Goal: Browse casually: Explore the website without a specific task or goal

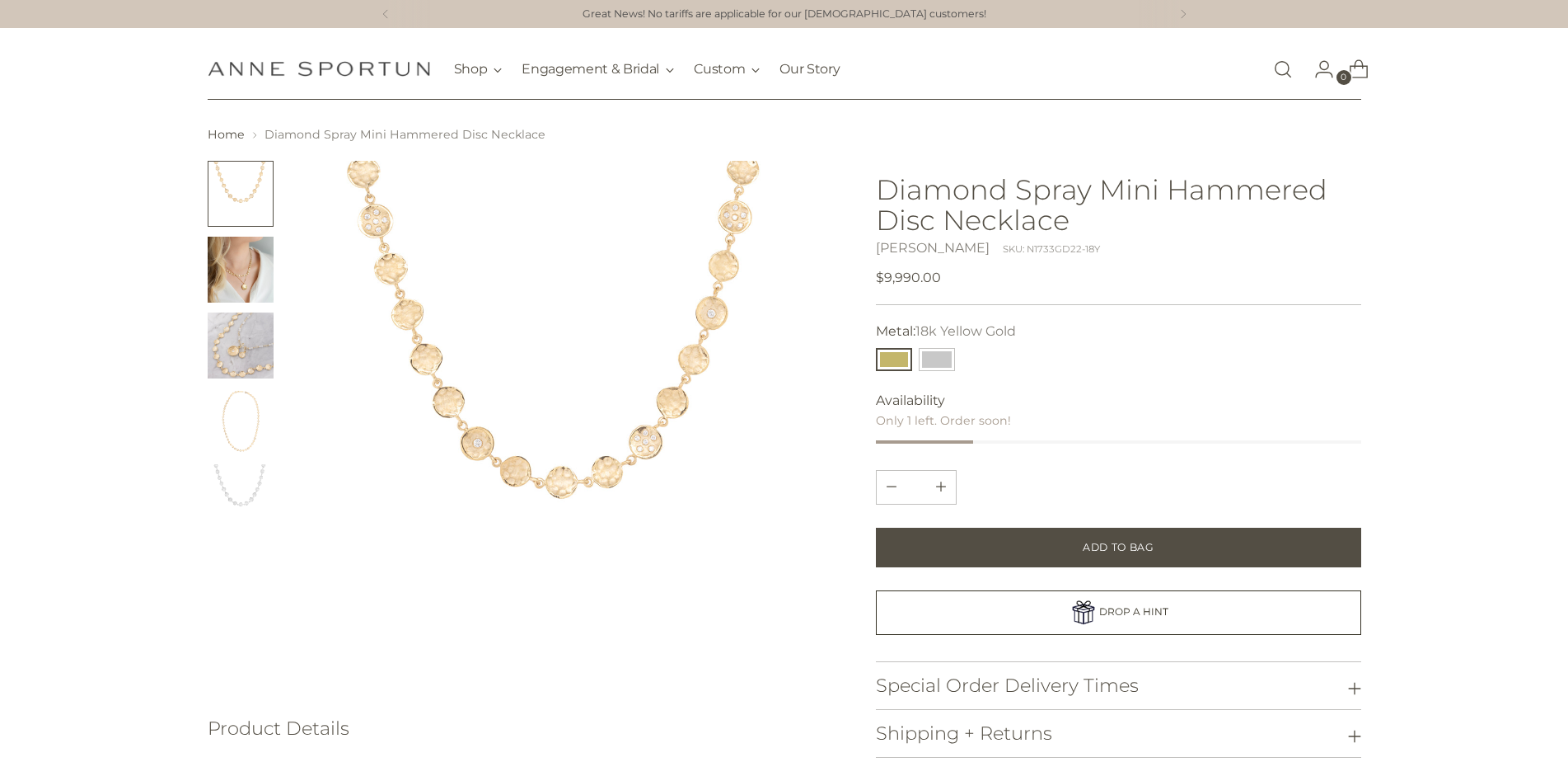
click at [242, 280] on img "Change image to image 2" at bounding box center [240, 269] width 66 height 66
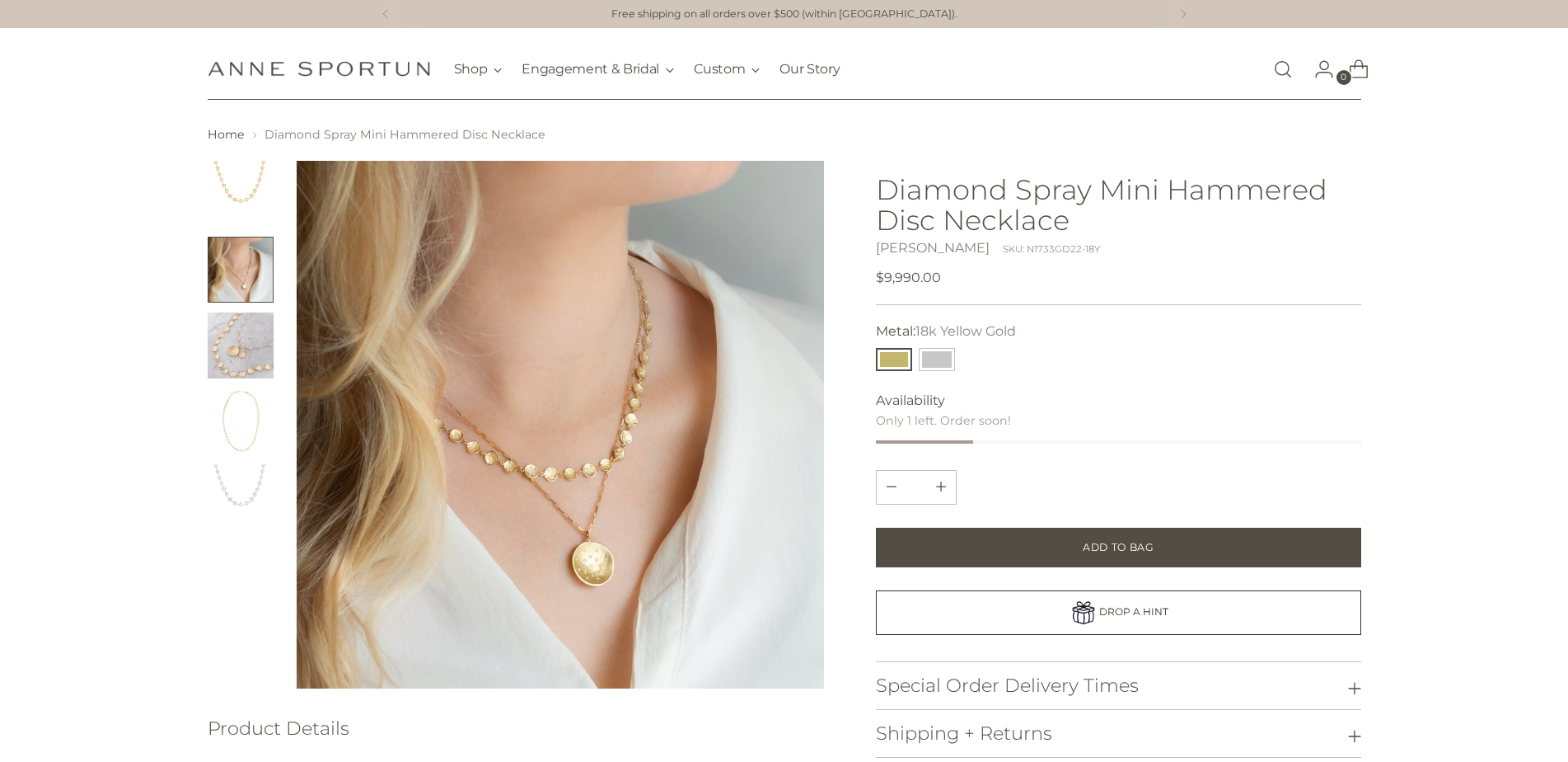
click at [240, 346] on img "Change image to image 3" at bounding box center [240, 345] width 66 height 66
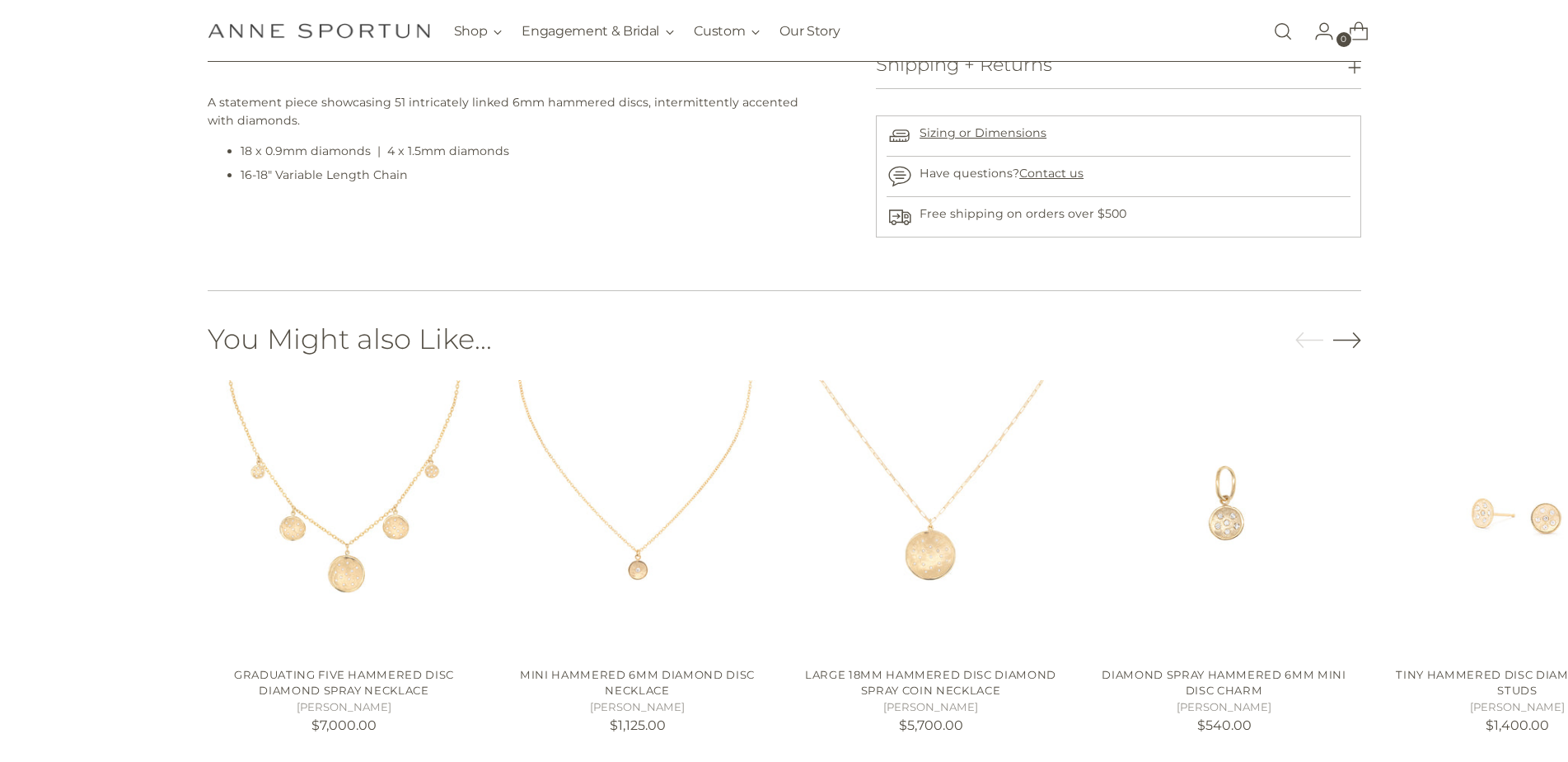
scroll to position [704, 0]
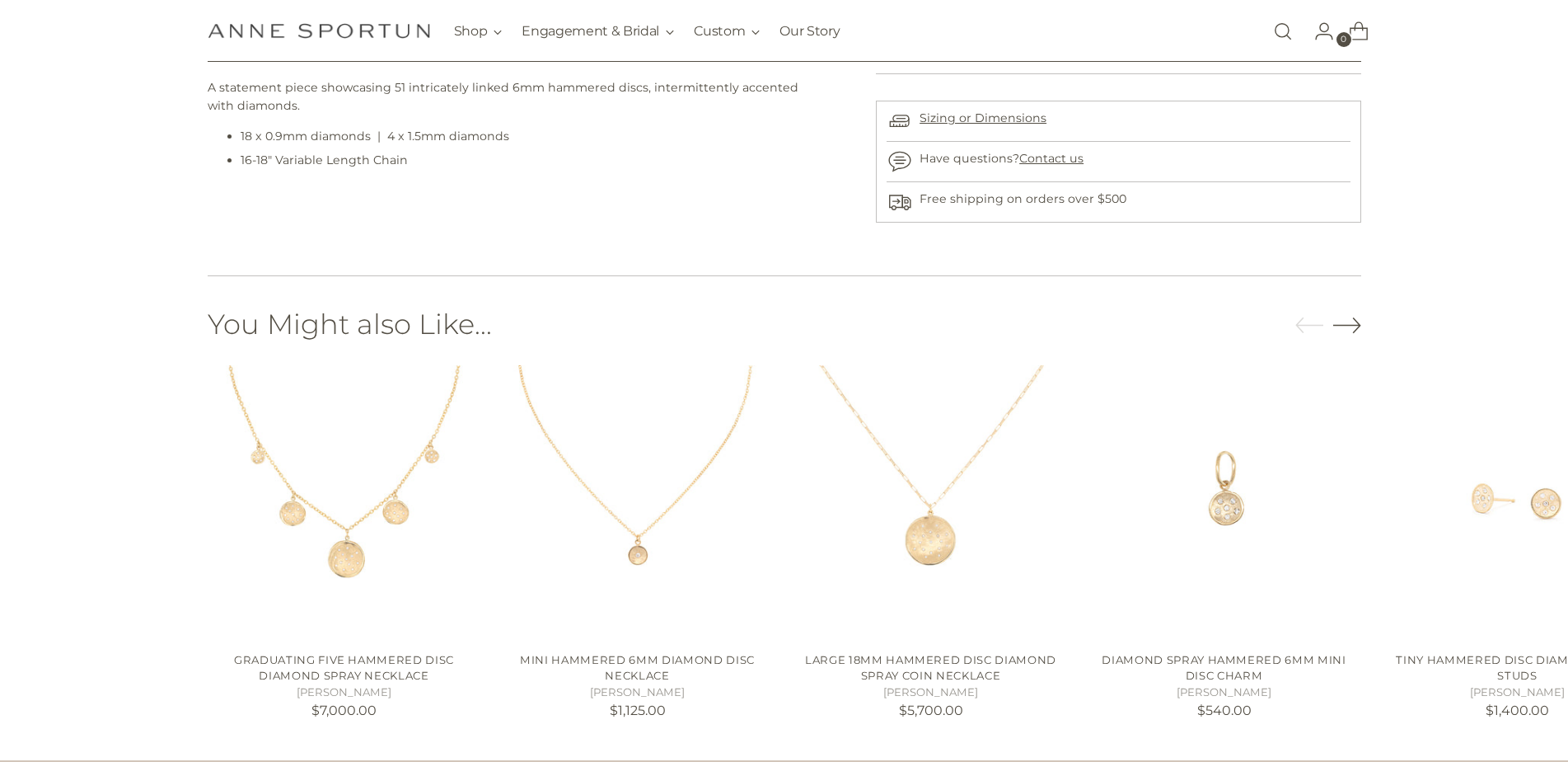
click at [1352, 324] on icon "Move to next carousel slide" at bounding box center [1346, 325] width 28 height 28
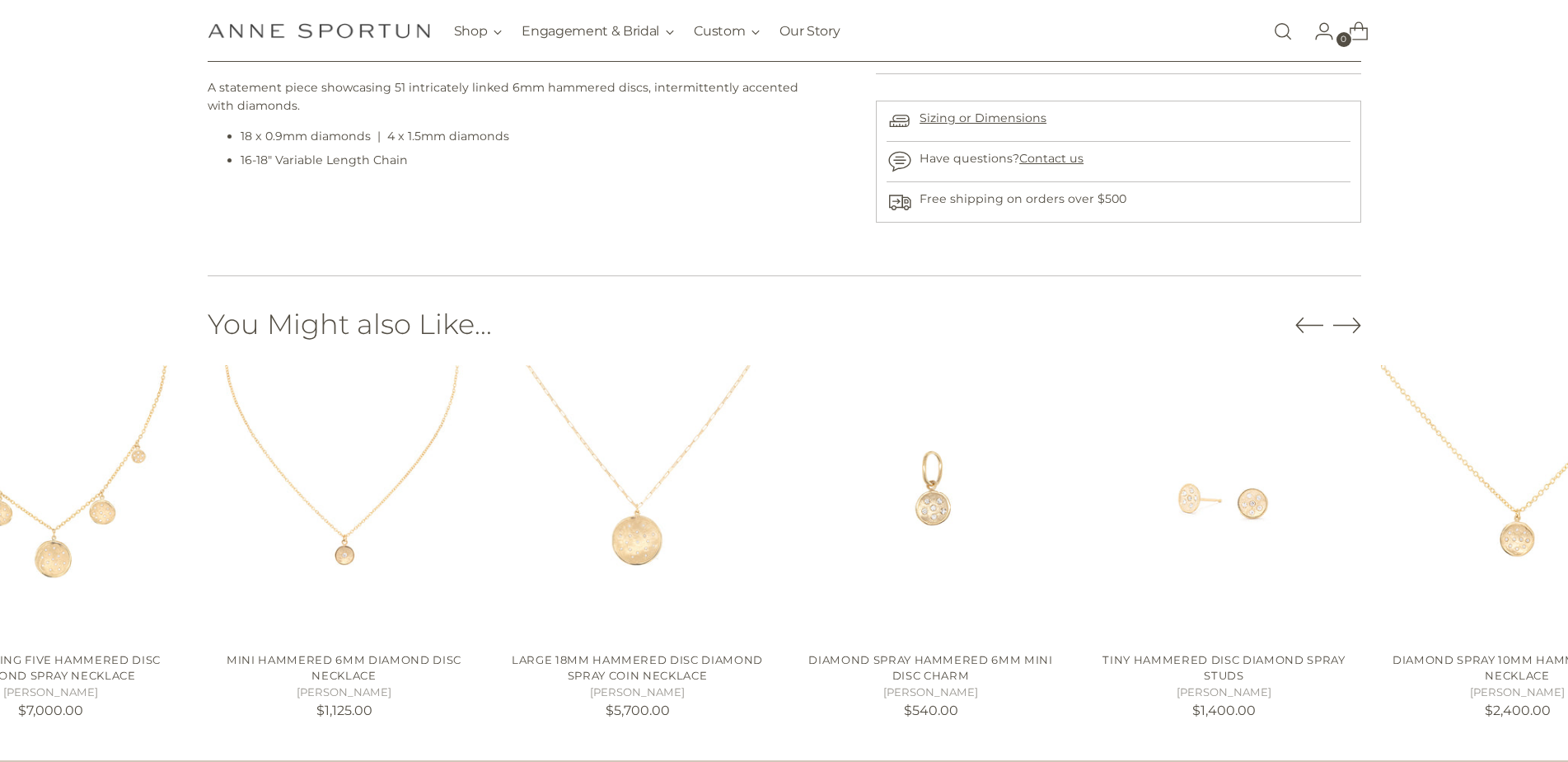
click at [1356, 326] on icon "Move to next carousel slide" at bounding box center [1346, 325] width 28 height 28
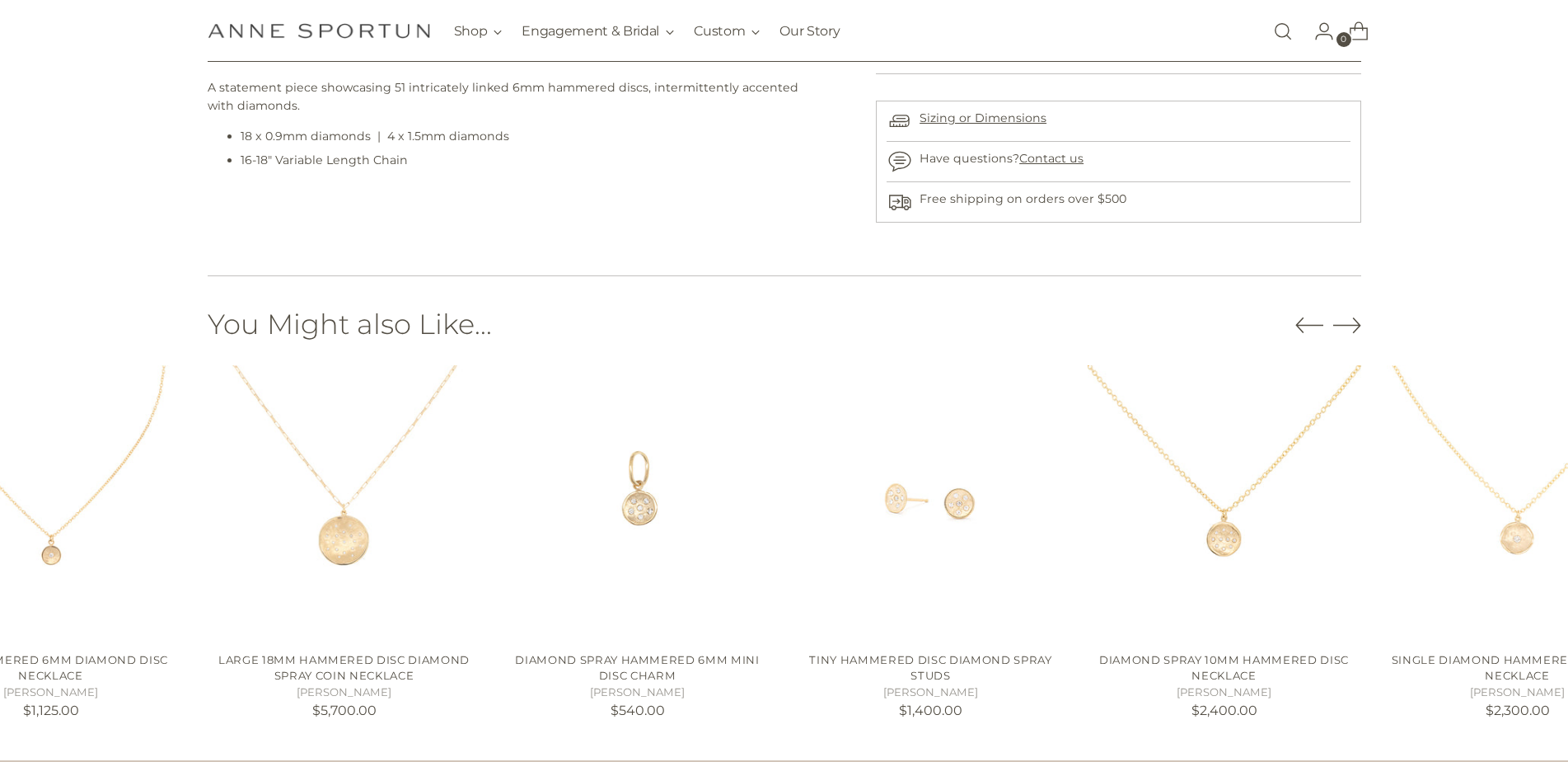
click at [1354, 325] on icon "Move to next carousel slide" at bounding box center [1346, 325] width 27 height 15
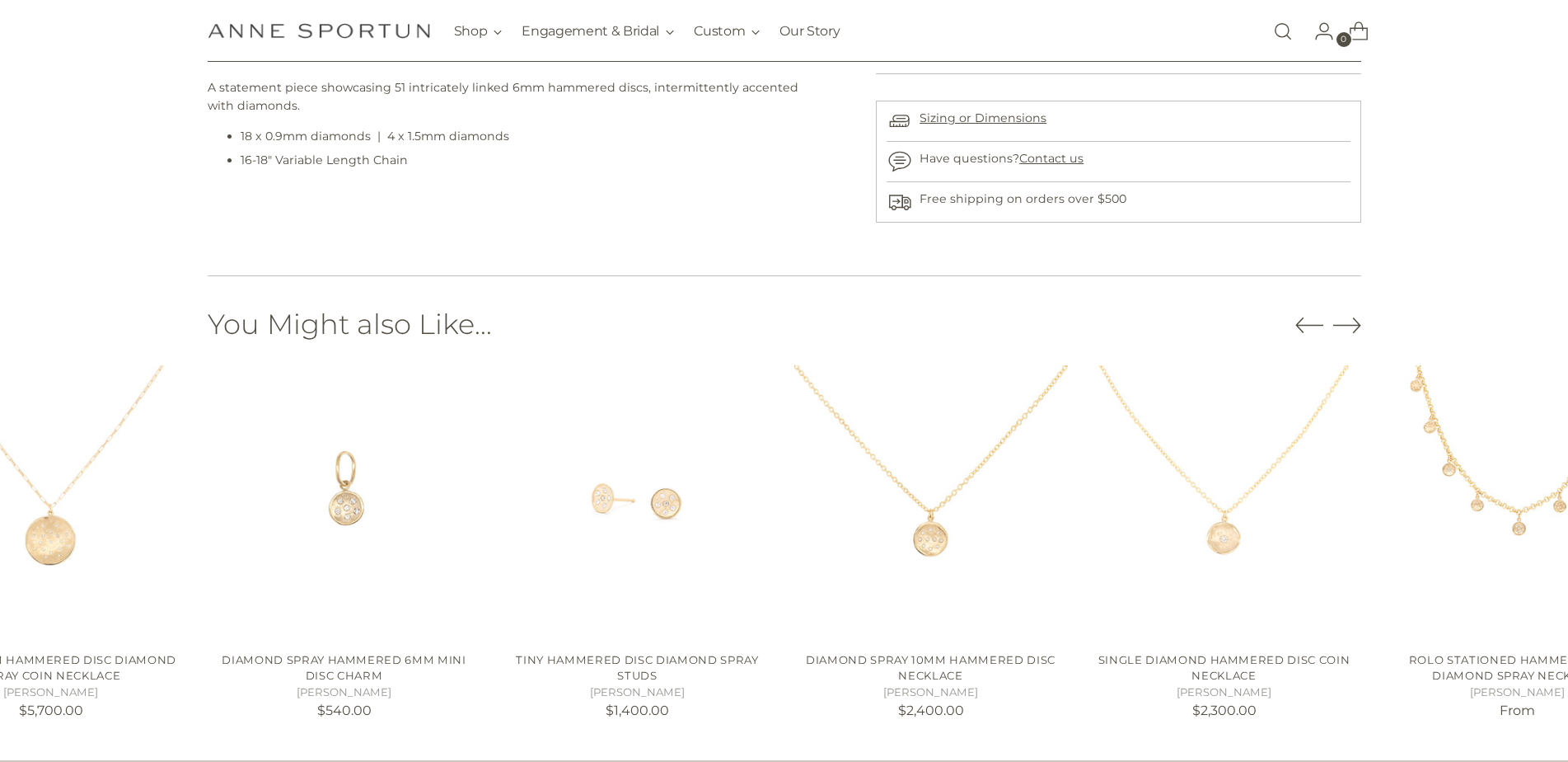
click at [1354, 325] on icon "Move to next carousel slide" at bounding box center [1346, 325] width 27 height 15
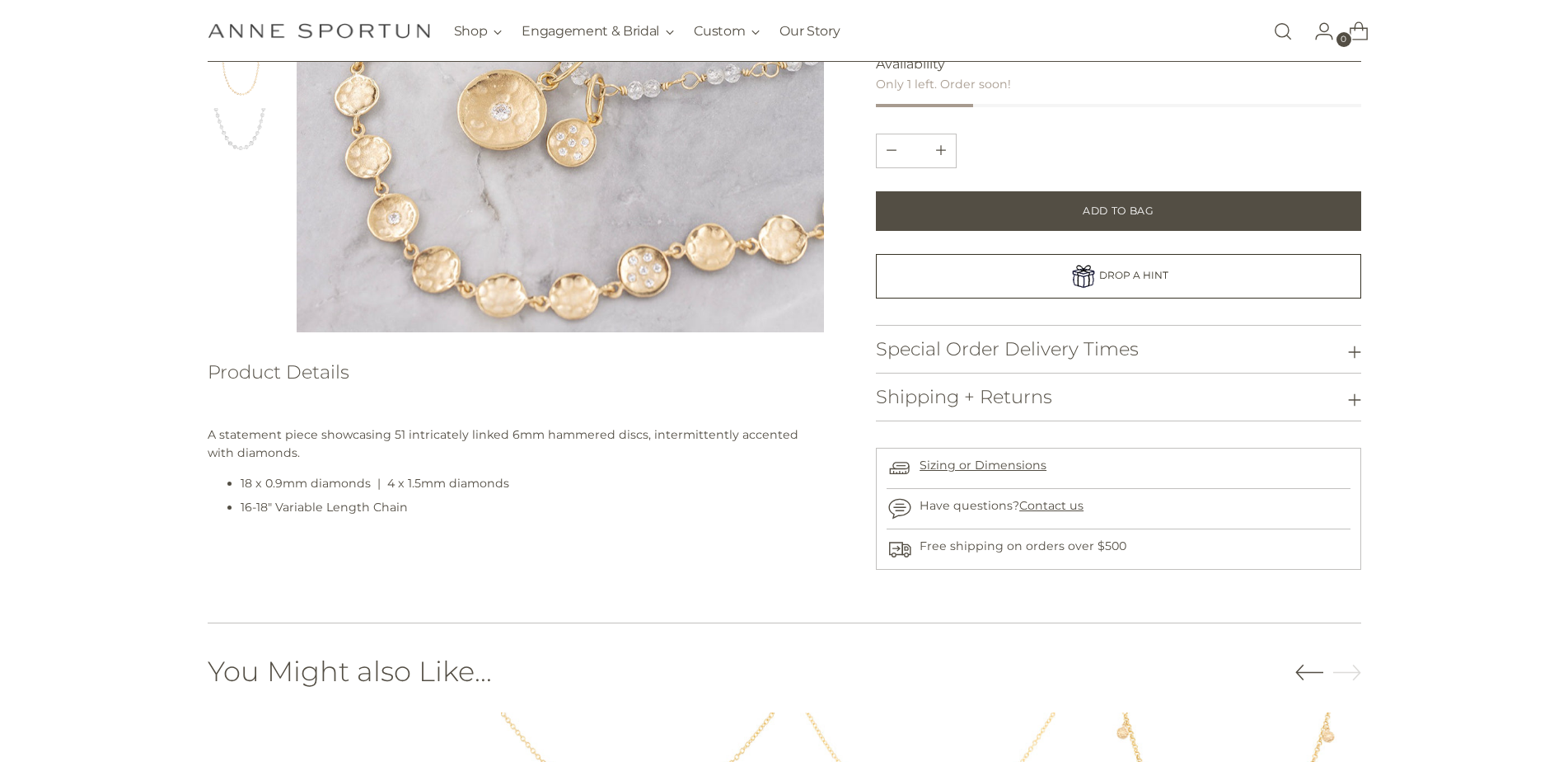
scroll to position [0, 0]
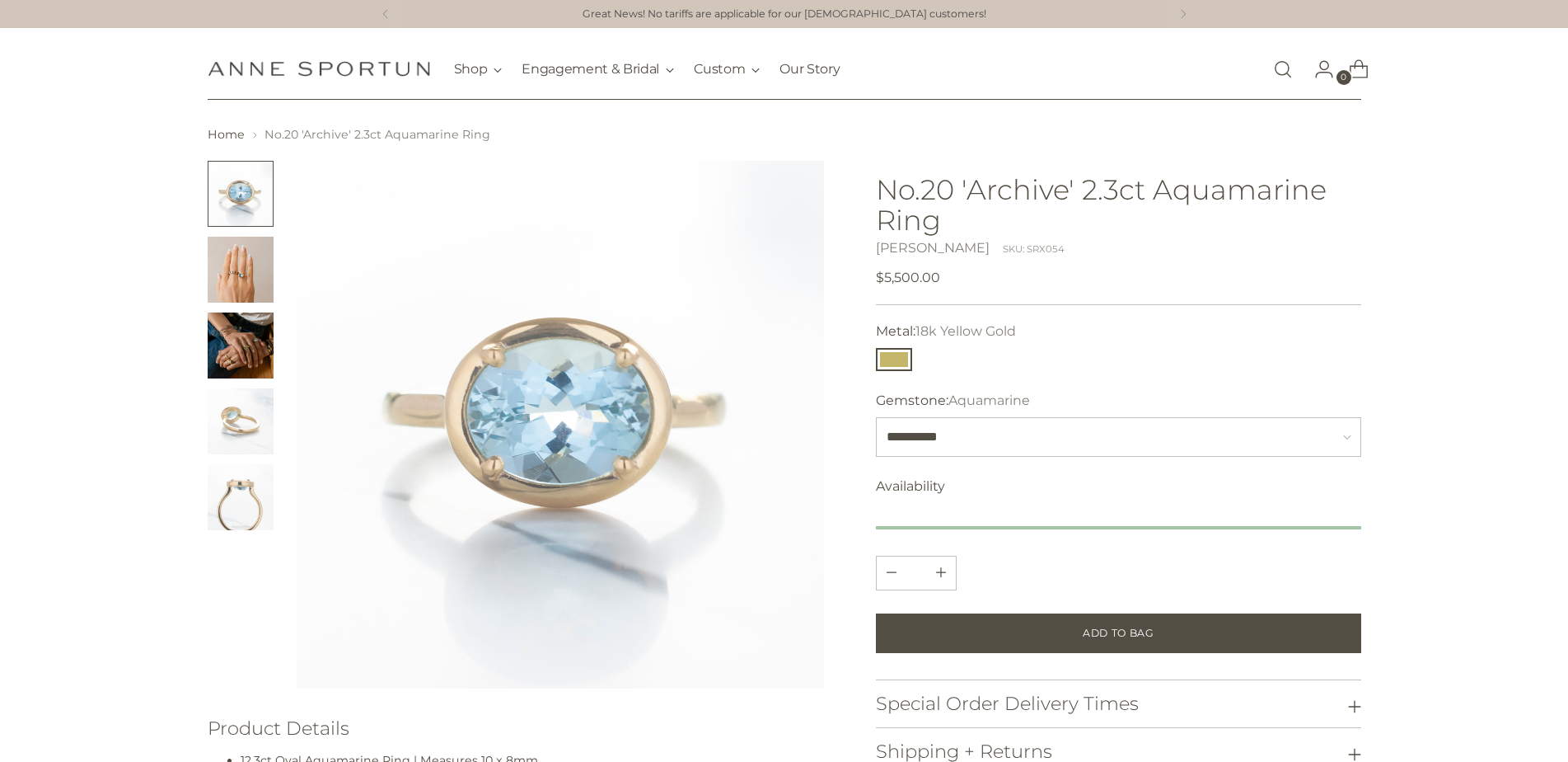
click at [242, 267] on img "Change image to image 2" at bounding box center [240, 269] width 66 height 66
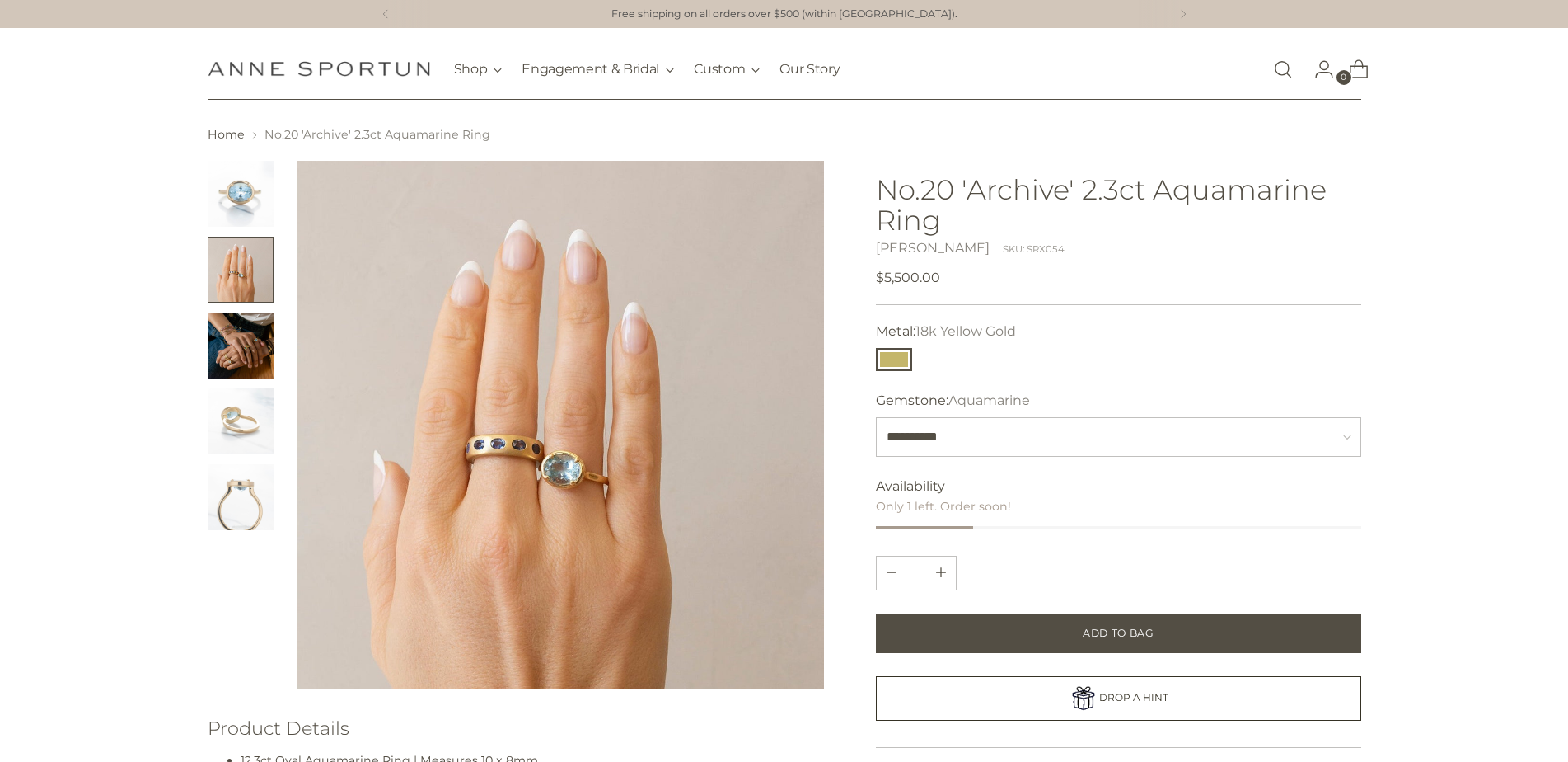
click at [249, 490] on img "Change image to image 5" at bounding box center [240, 497] width 66 height 66
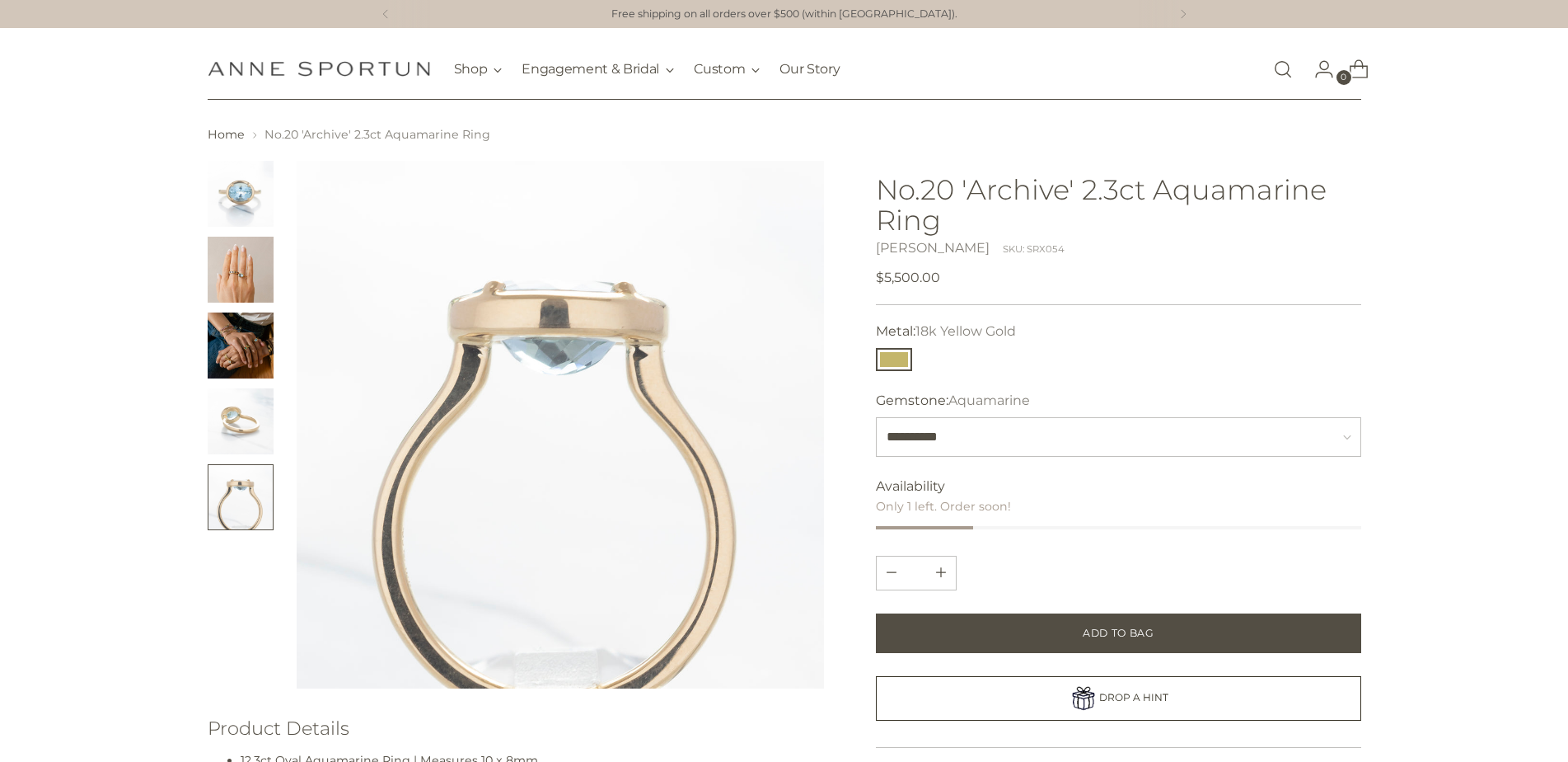
click at [249, 335] on img "Change image to image 3" at bounding box center [240, 345] width 66 height 66
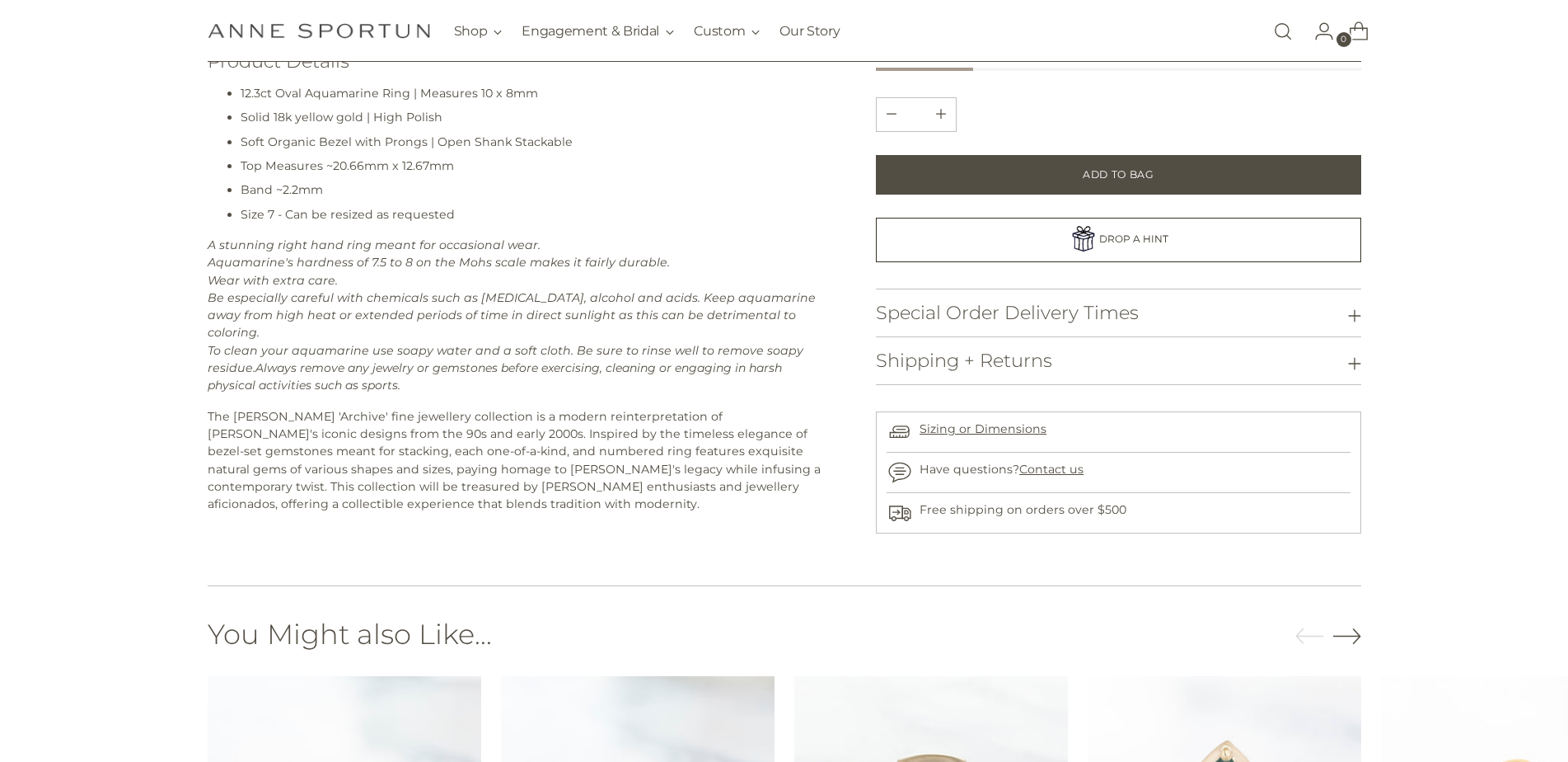
scroll to position [1279, 0]
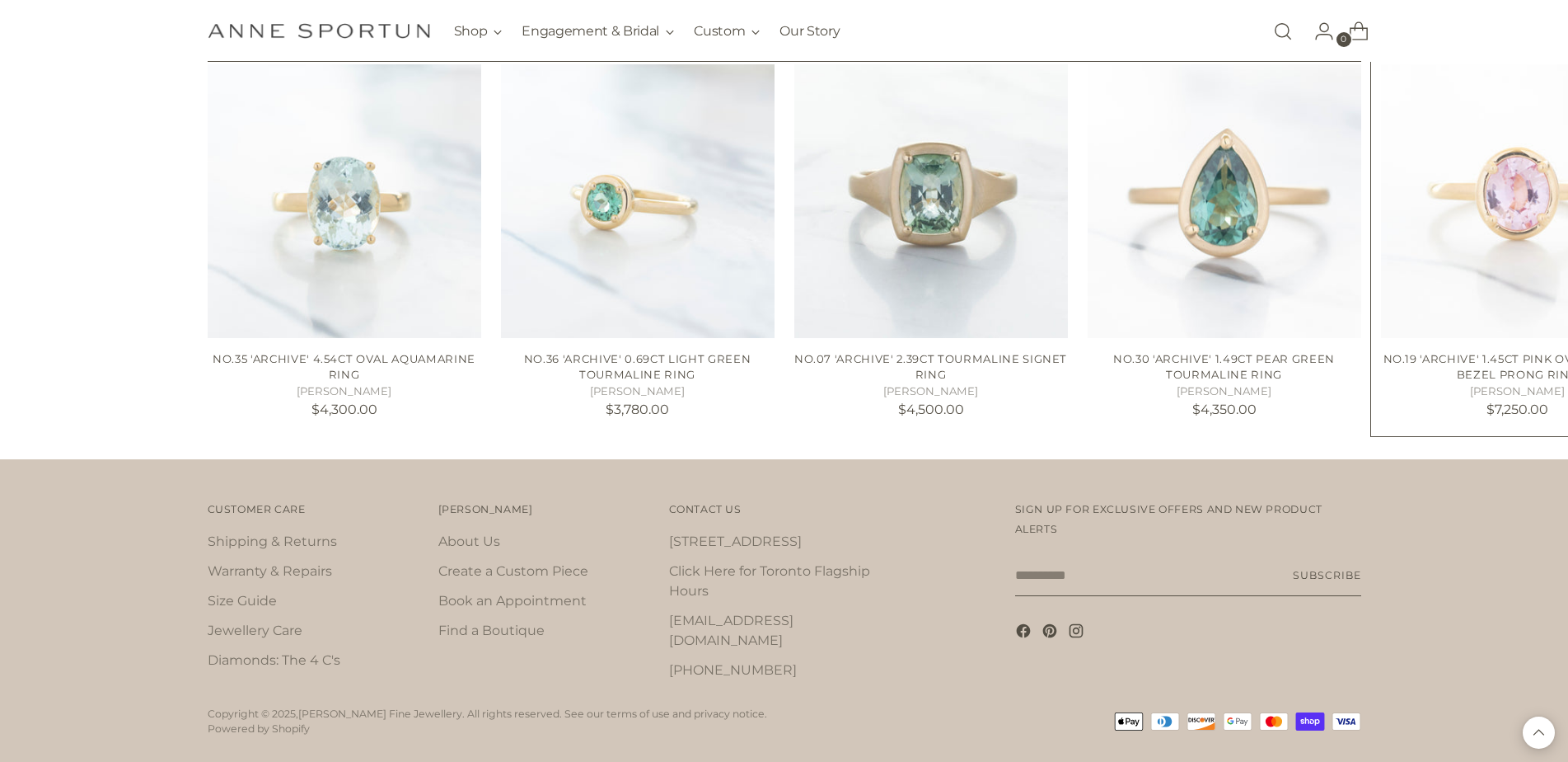
click at [0, 0] on img "No.19 'Archive' 1.45ct Pink Oval Sapphire Bezel Prong Ring" at bounding box center [0, 0] width 0 height 0
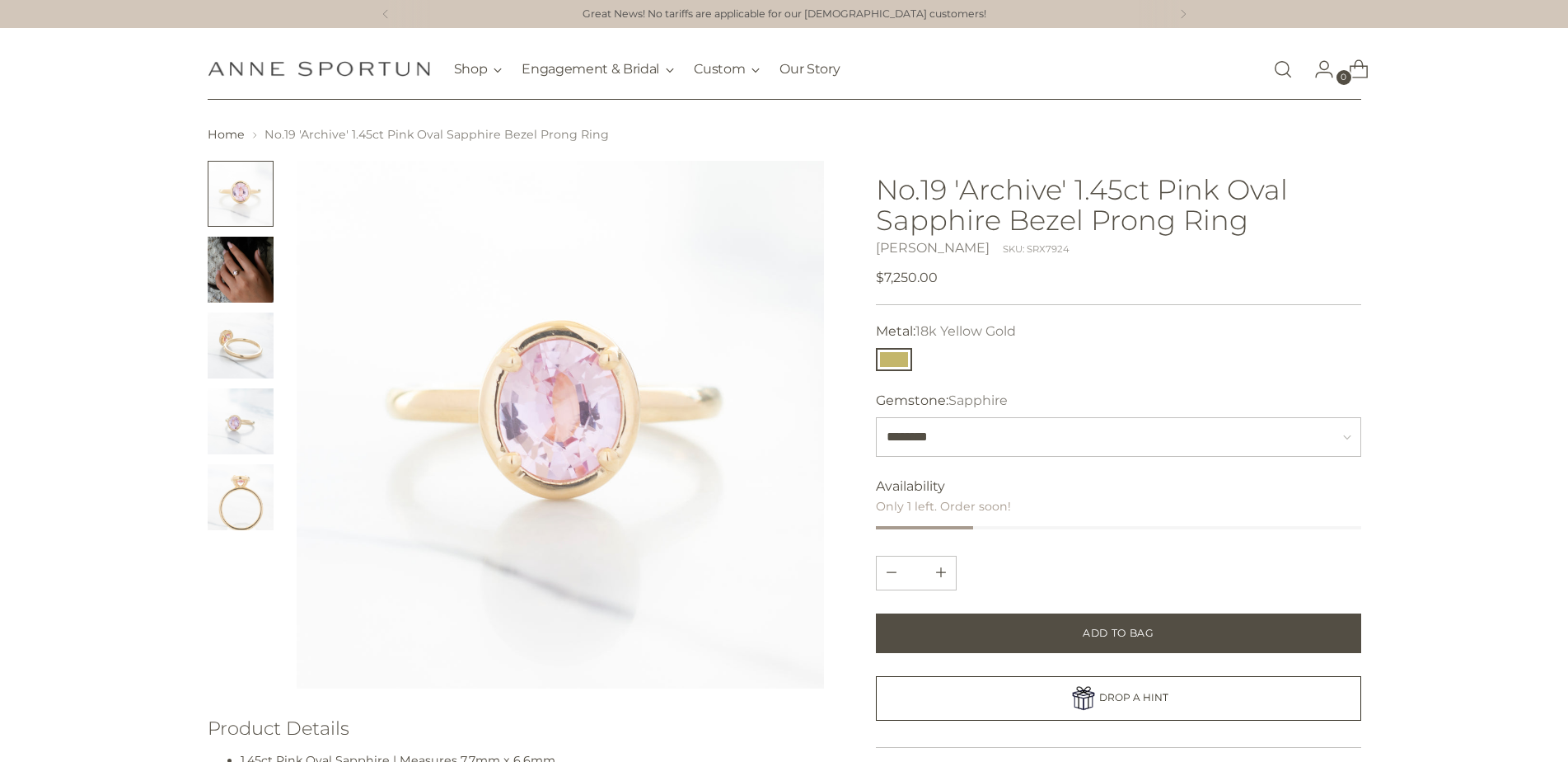
click at [245, 196] on button "Change image to image 1" at bounding box center [240, 193] width 66 height 66
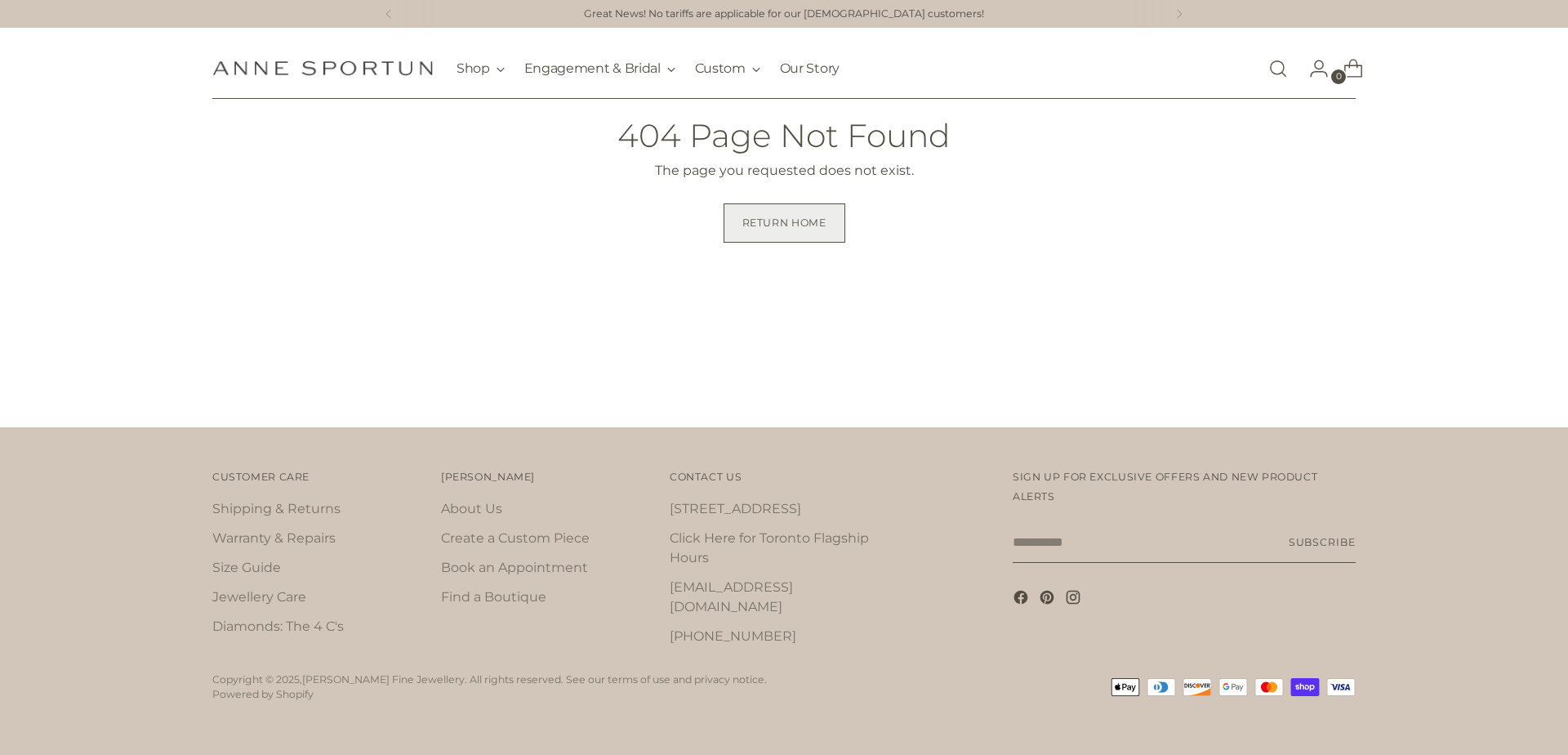
click at [783, 230] on span "Return home" at bounding box center [784, 223] width 84 height 15
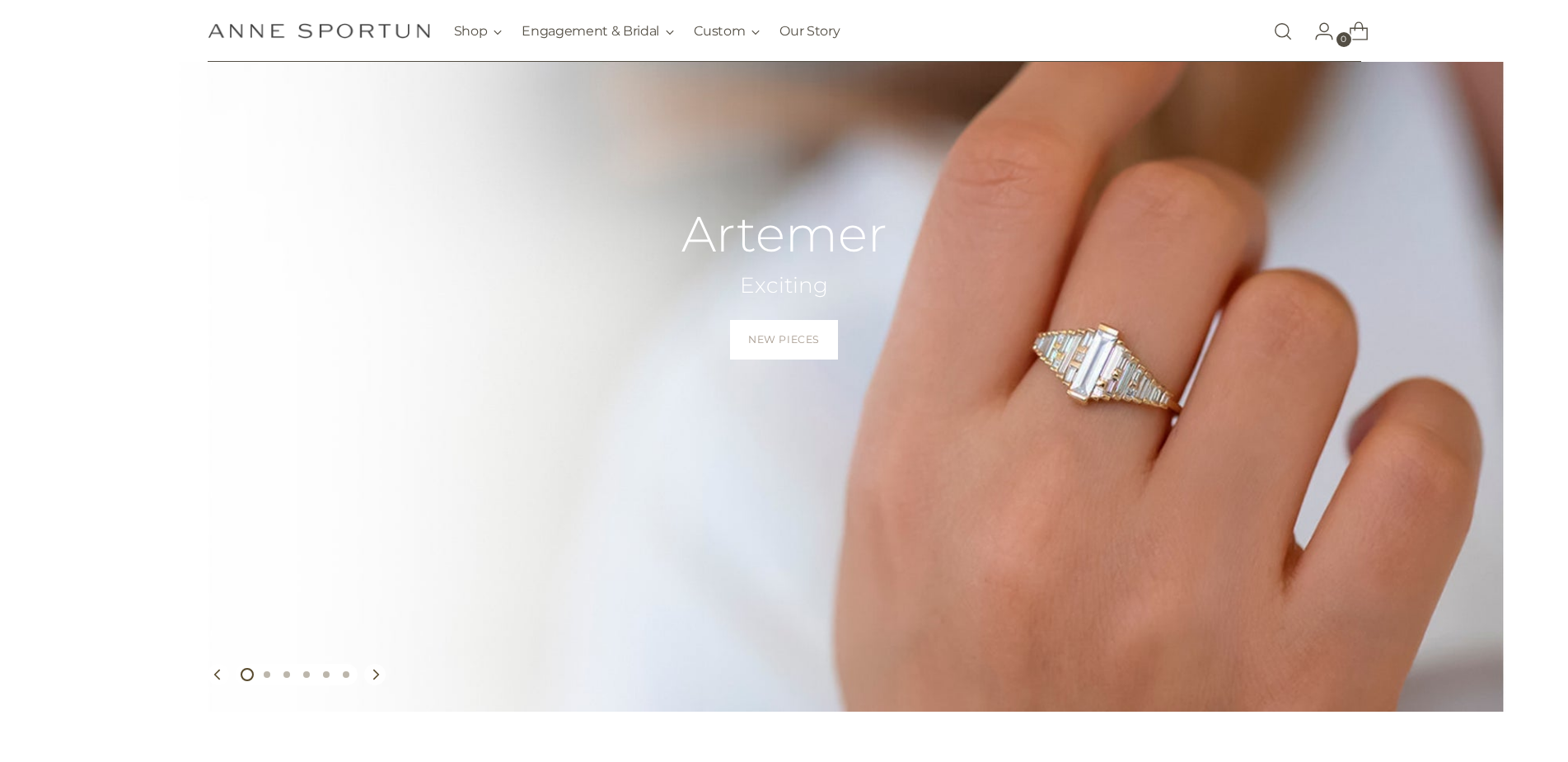
scroll to position [264, 0]
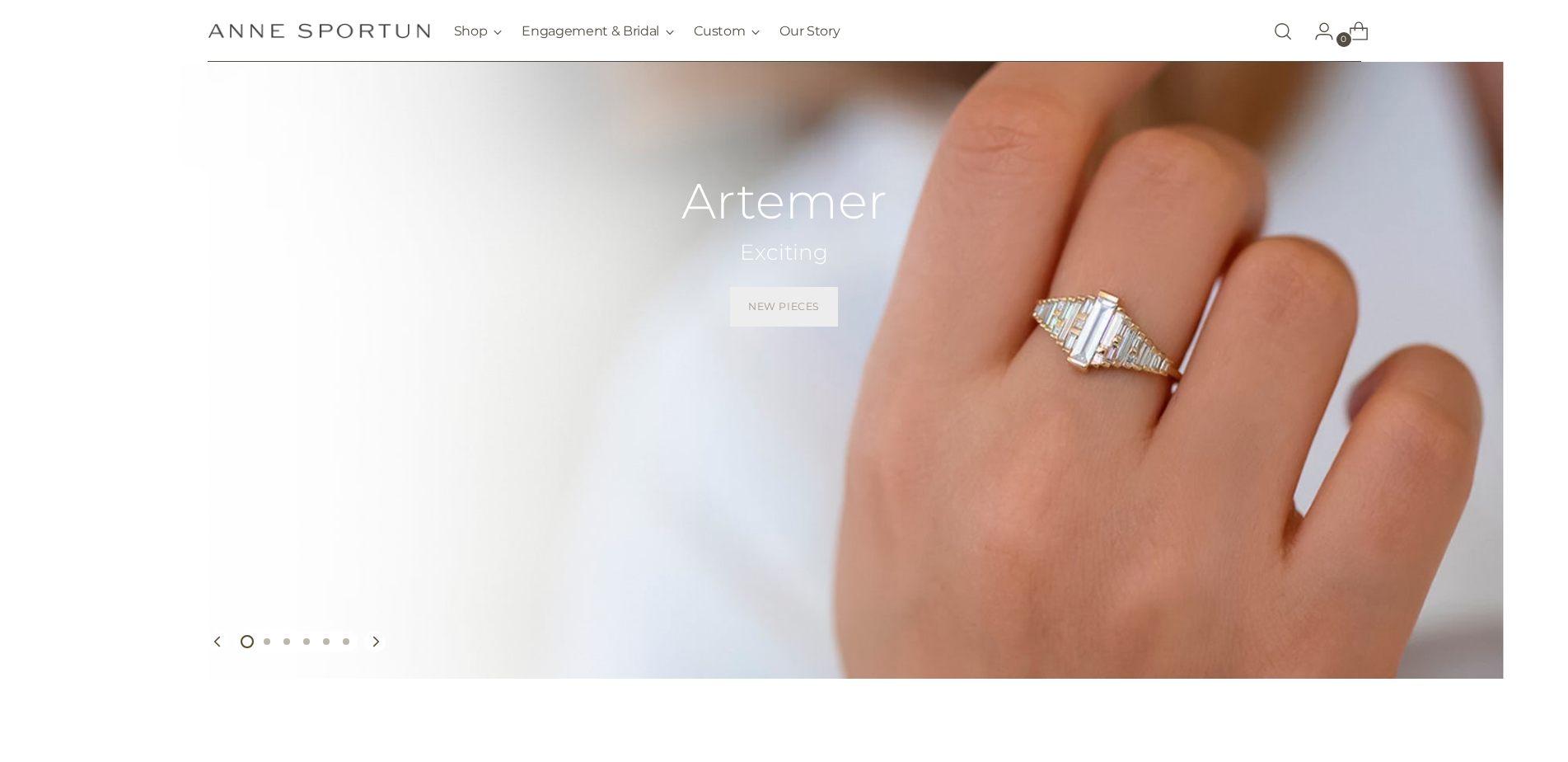
click at [799, 311] on span "New Pieces" at bounding box center [784, 307] width 72 height 15
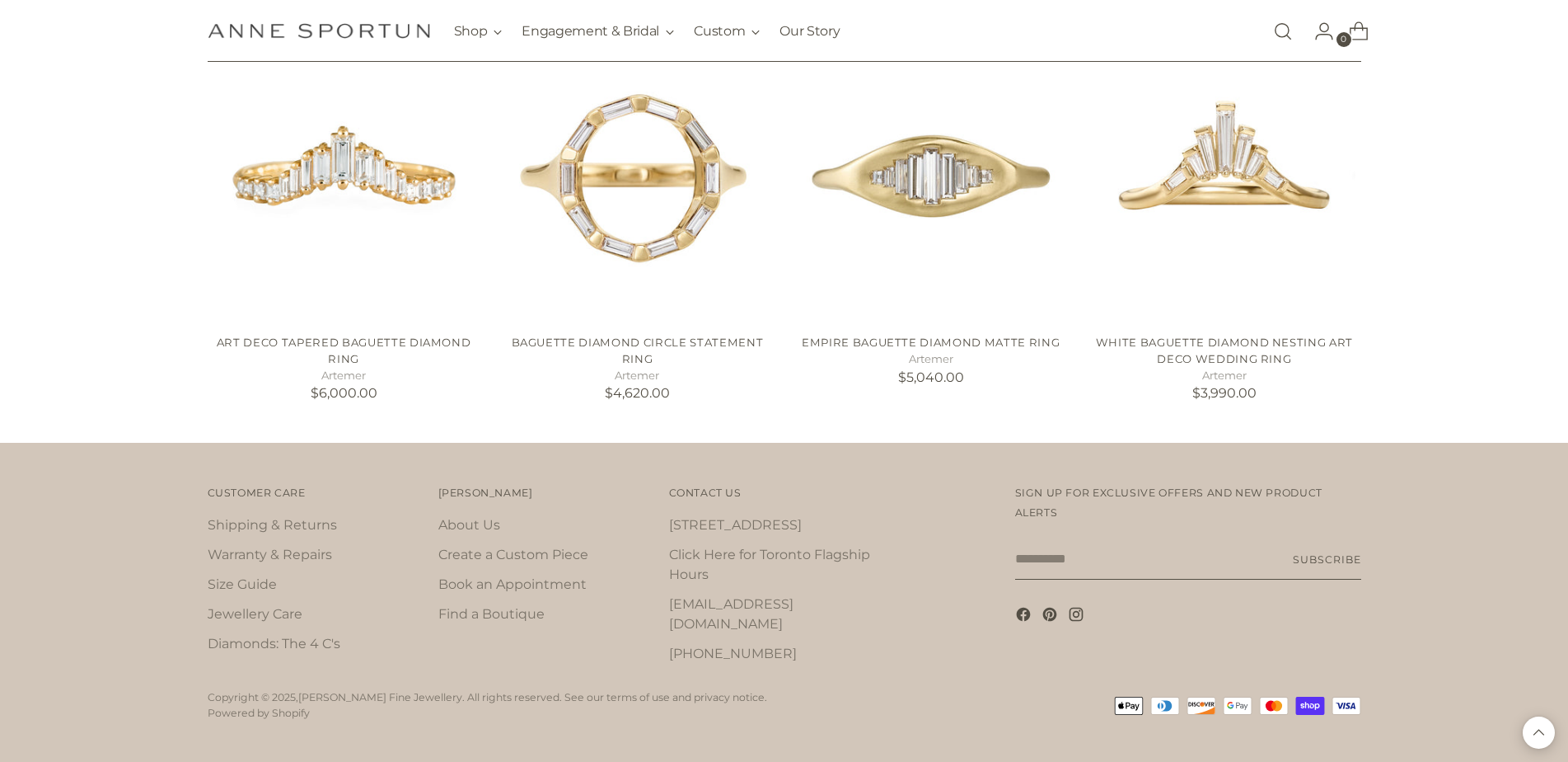
scroll to position [1463, 0]
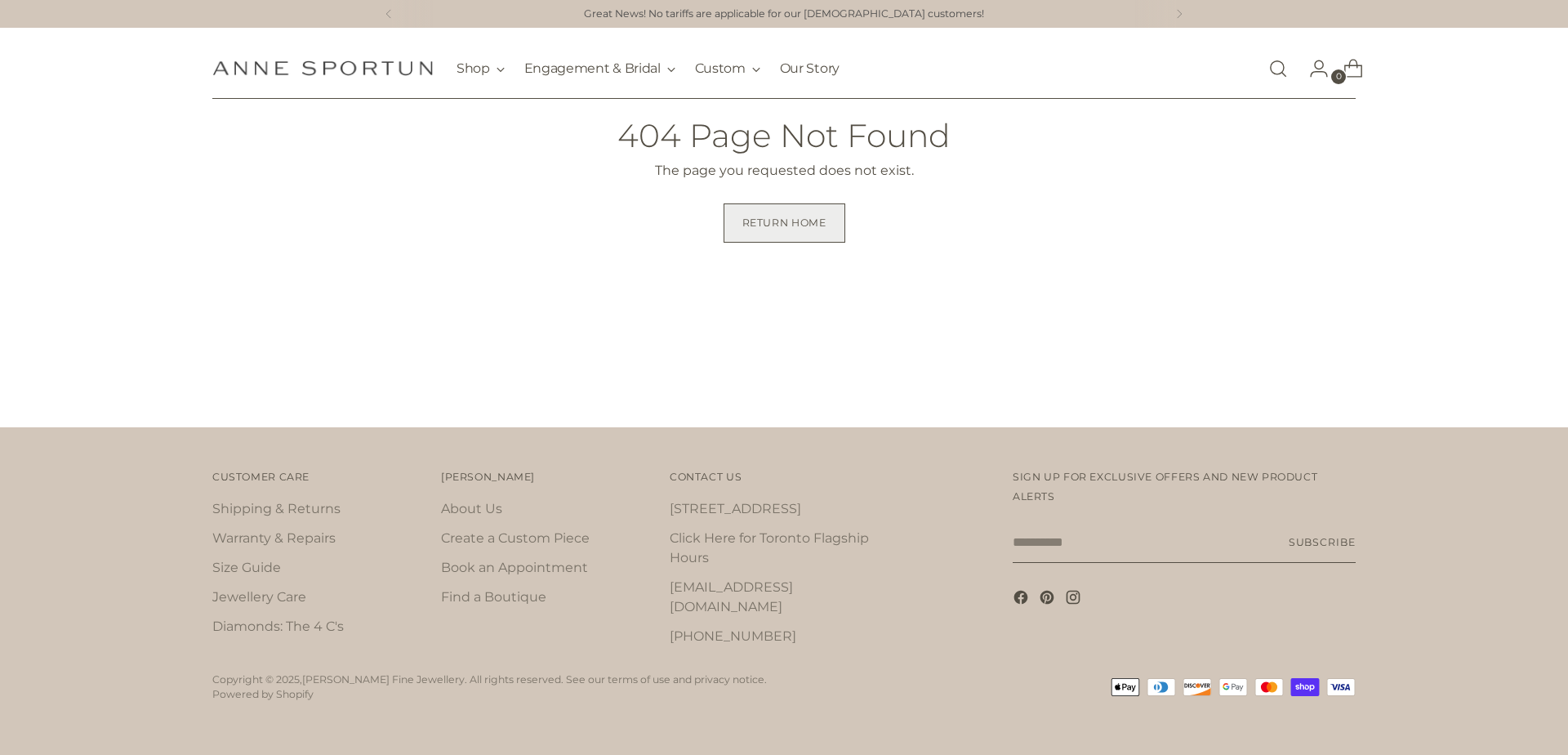
click at [783, 231] on link "Return home" at bounding box center [784, 222] width 121 height 39
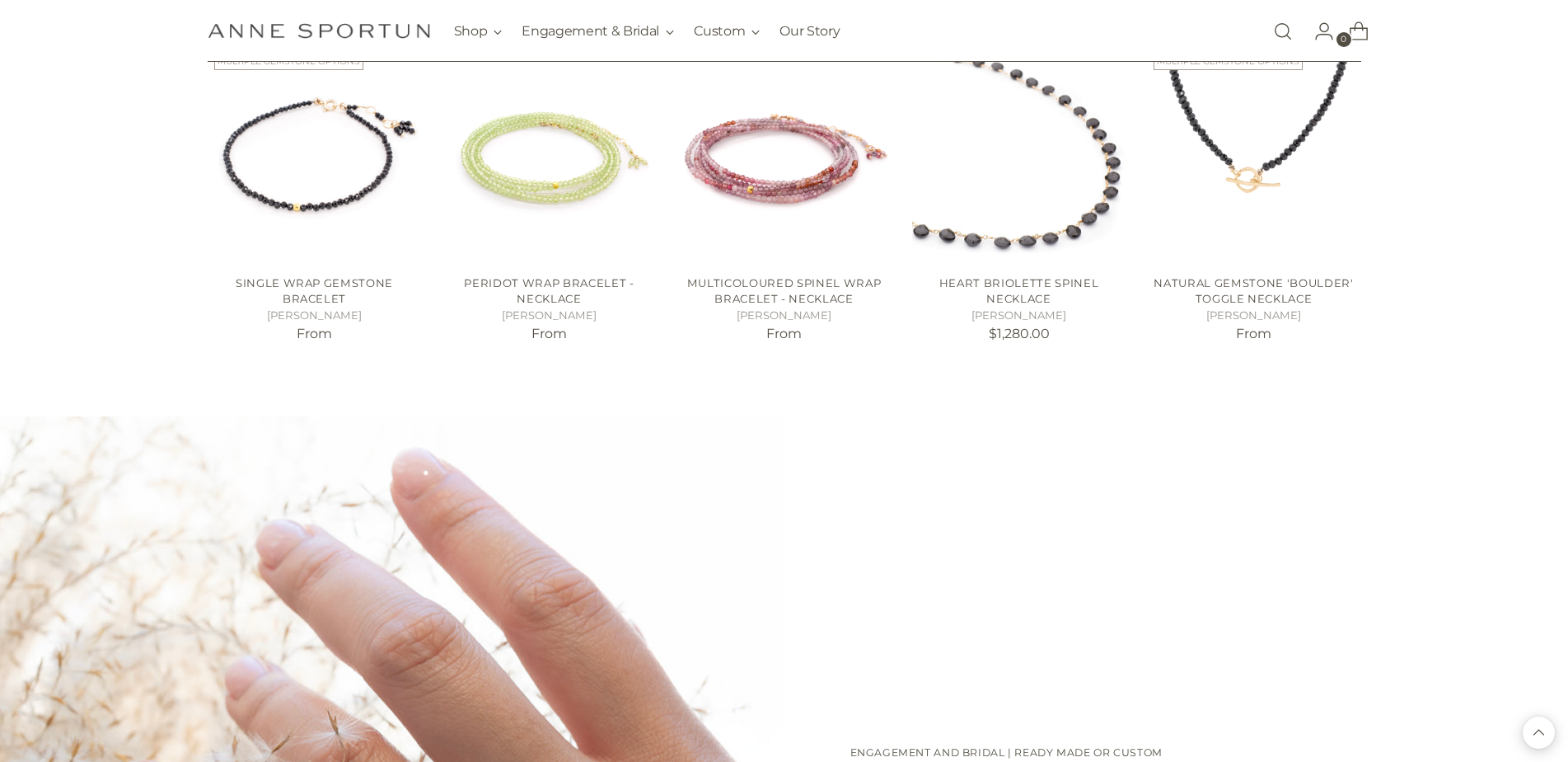
scroll to position [1065, 0]
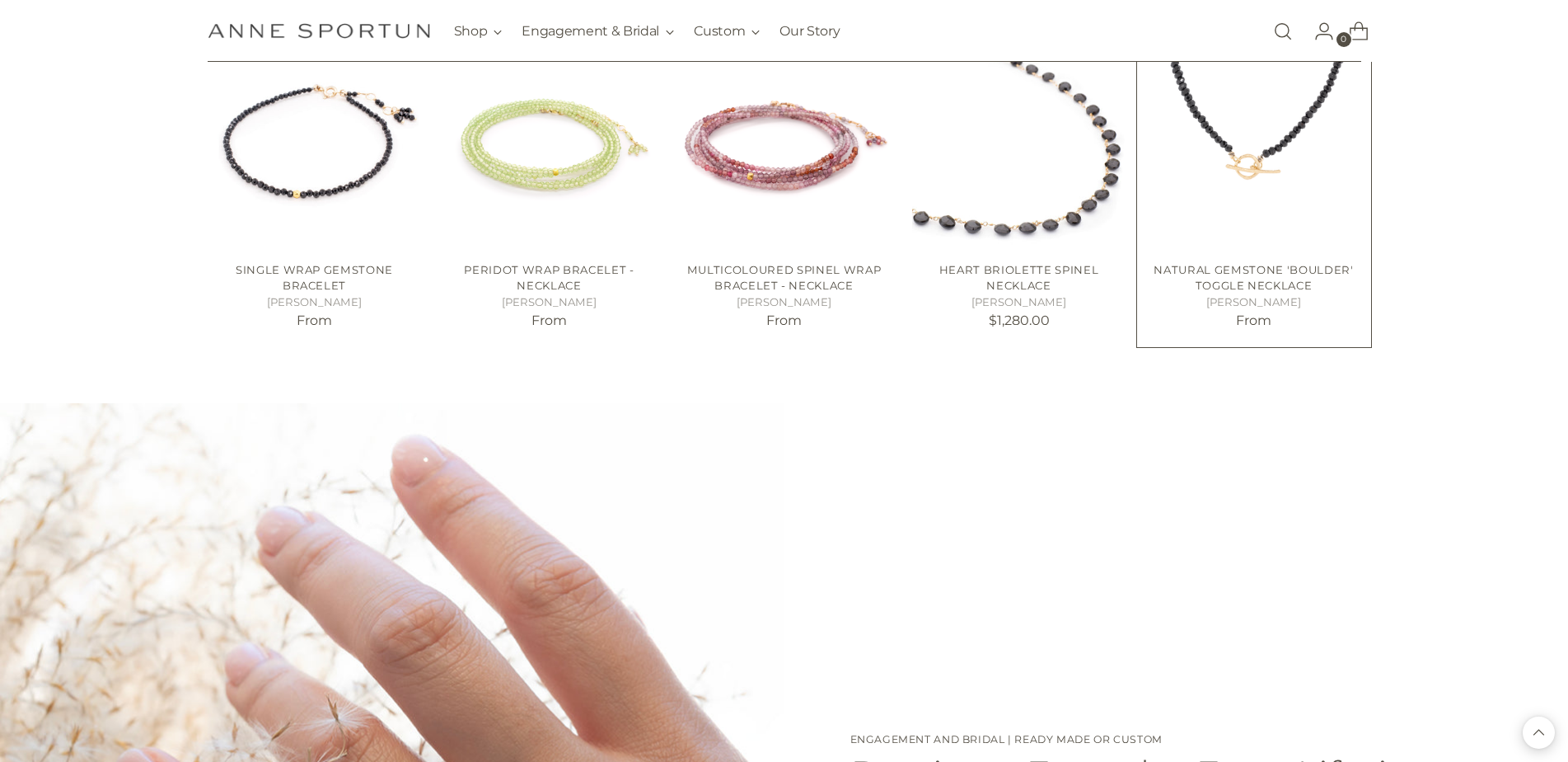
click at [0, 0] on img "Natural Gemstone 'Boulder' Toggle Necklace" at bounding box center [0, 0] width 0 height 0
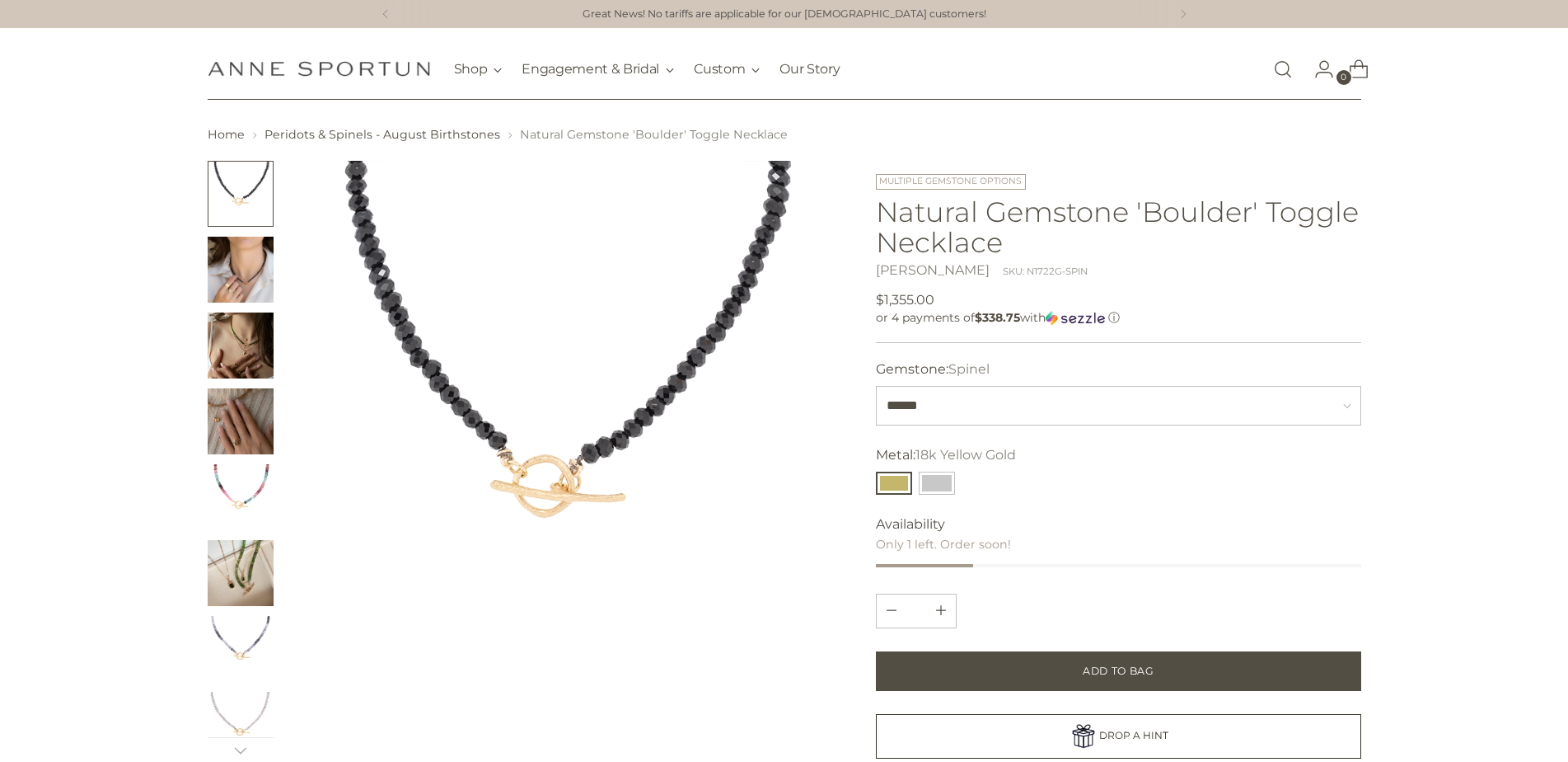
click at [246, 280] on img "Change image to image 2" at bounding box center [240, 269] width 66 height 66
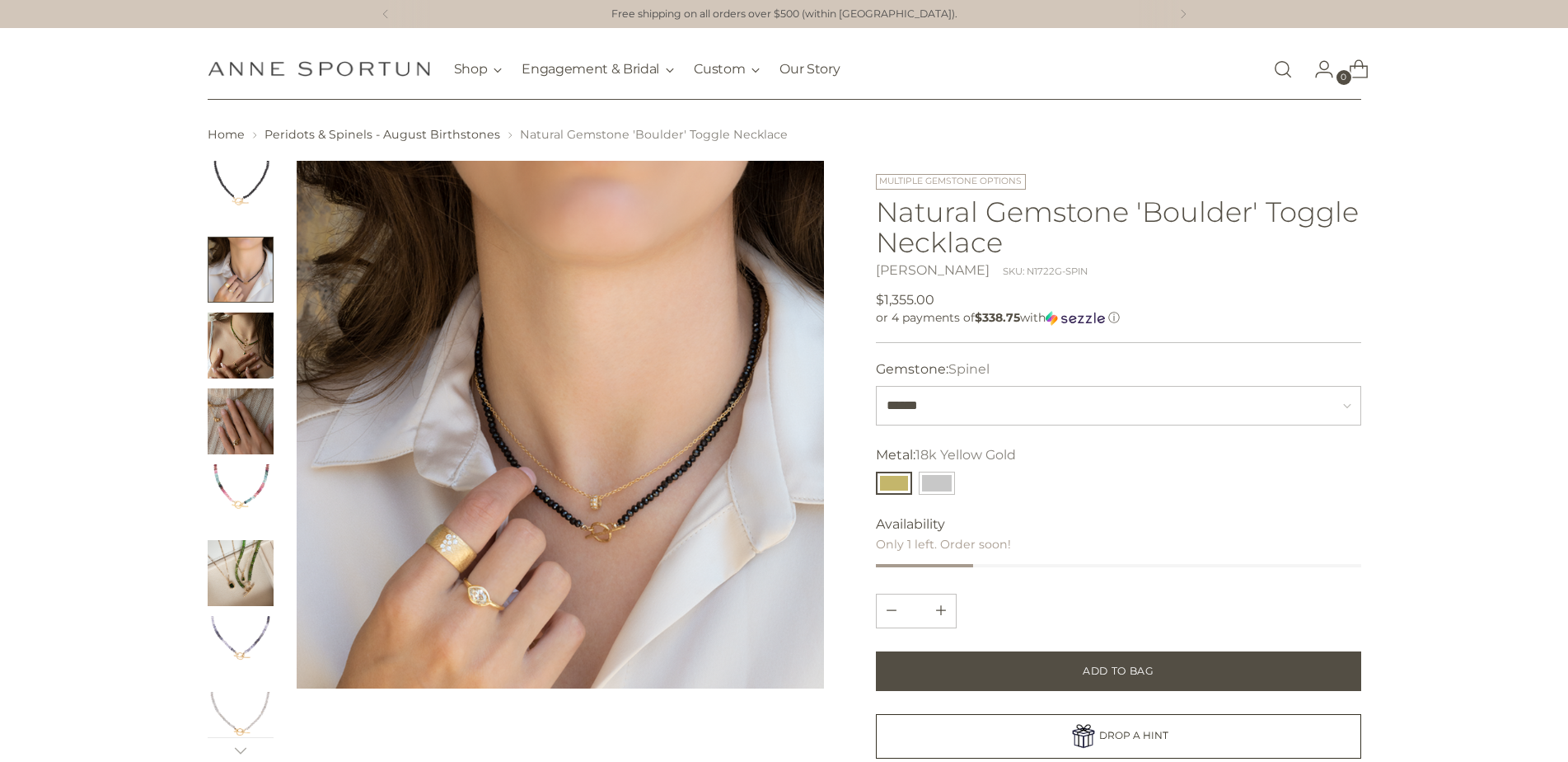
click at [248, 264] on button "Change image to image 2" at bounding box center [240, 269] width 66 height 66
click at [250, 483] on img "Change image to image 5" at bounding box center [240, 497] width 66 height 66
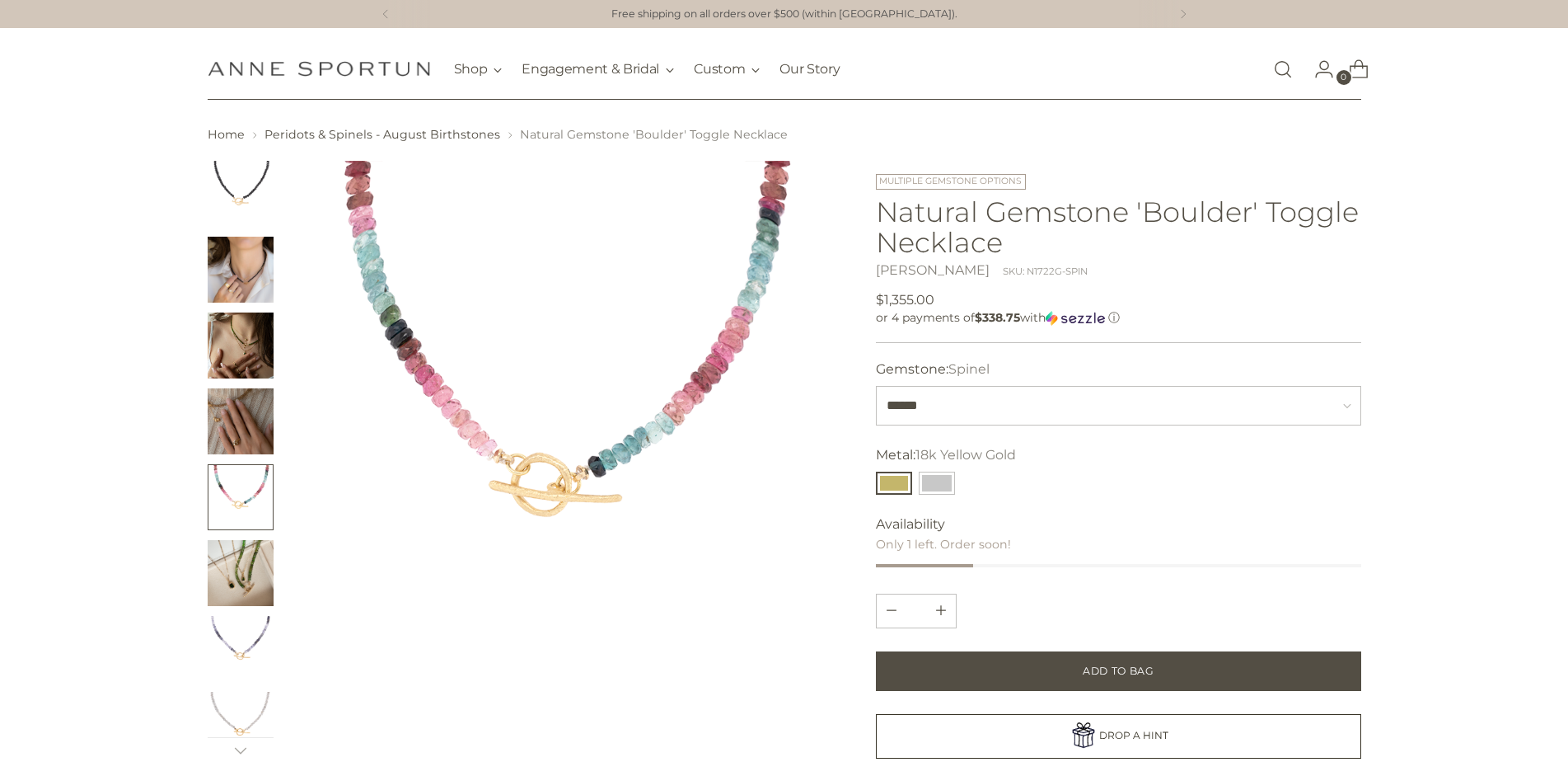
click at [246, 650] on img "Change image to image 7" at bounding box center [240, 648] width 66 height 66
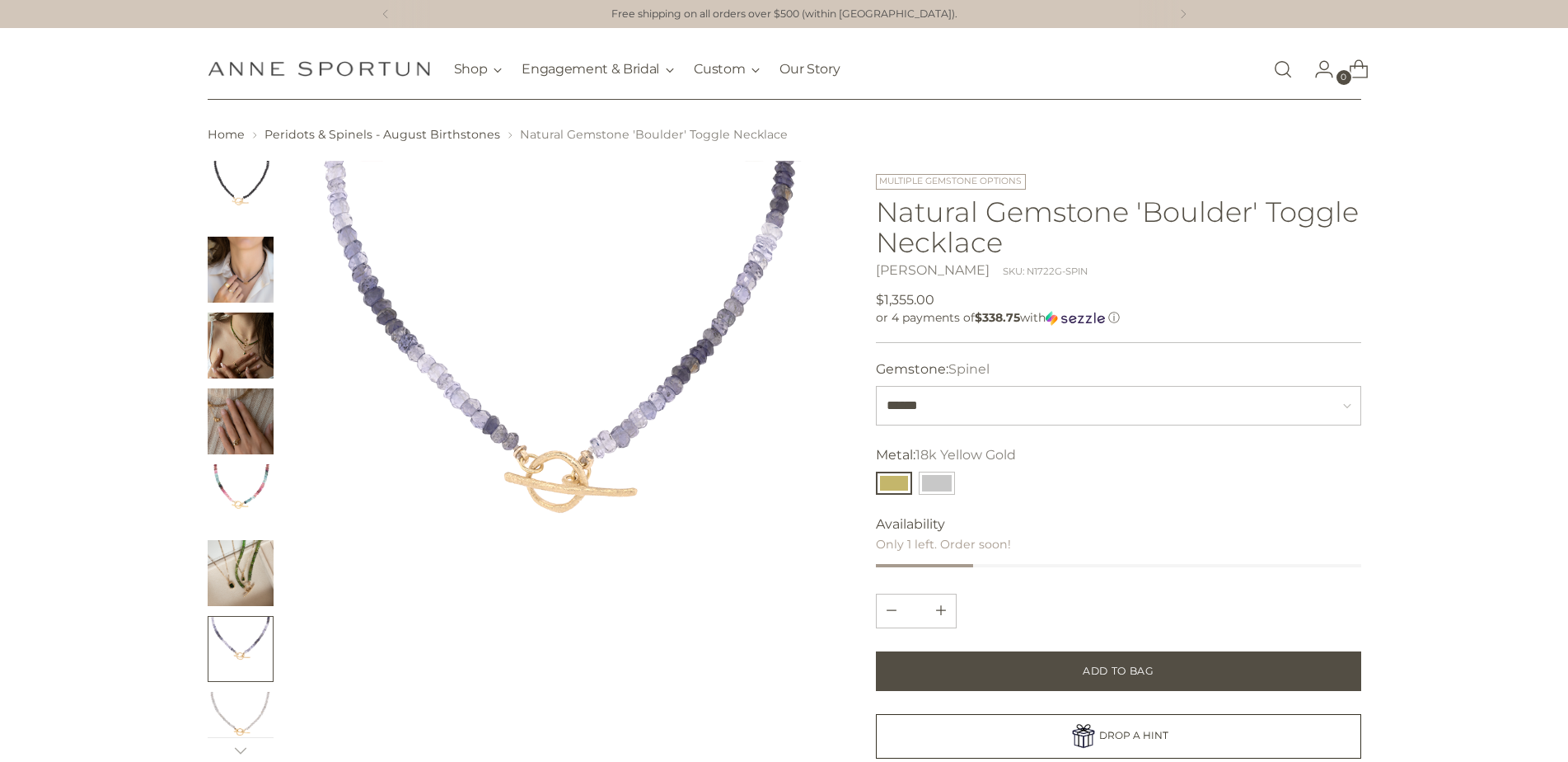
click at [235, 725] on img "Change image to image 8" at bounding box center [240, 725] width 66 height 66
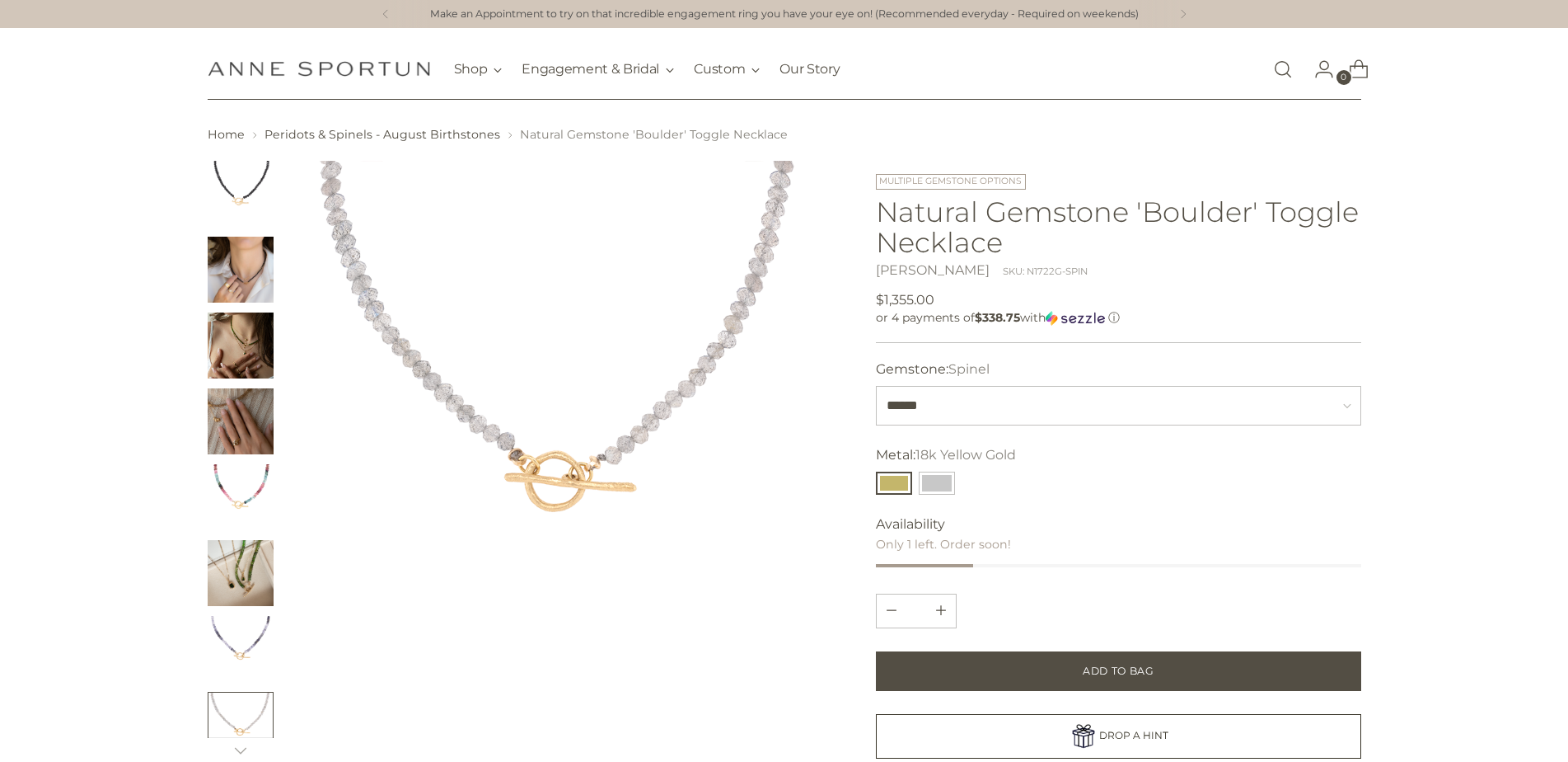
click at [225, 301] on img "Change image to image 2" at bounding box center [240, 269] width 66 height 66
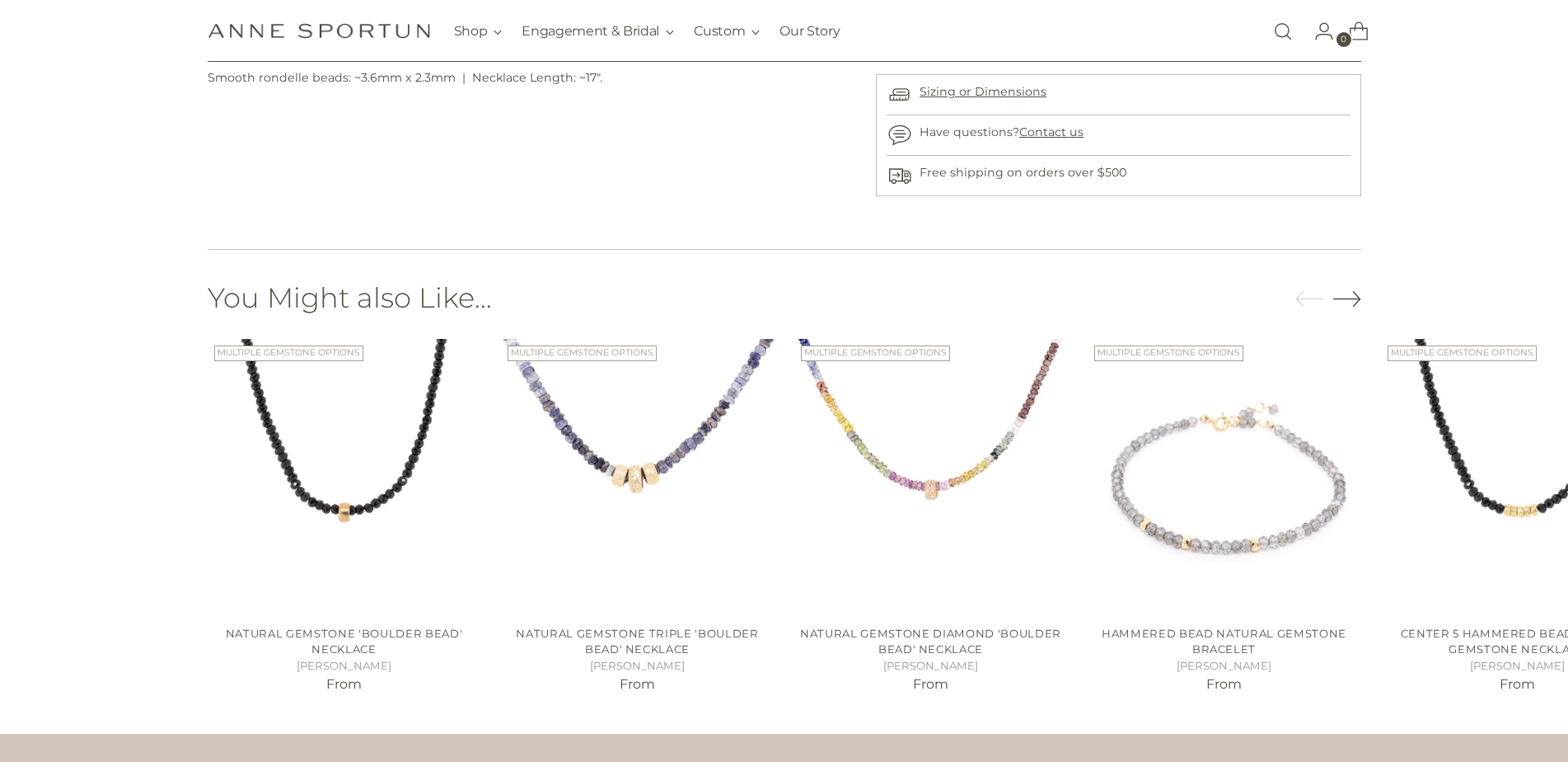
scroll to position [863, 0]
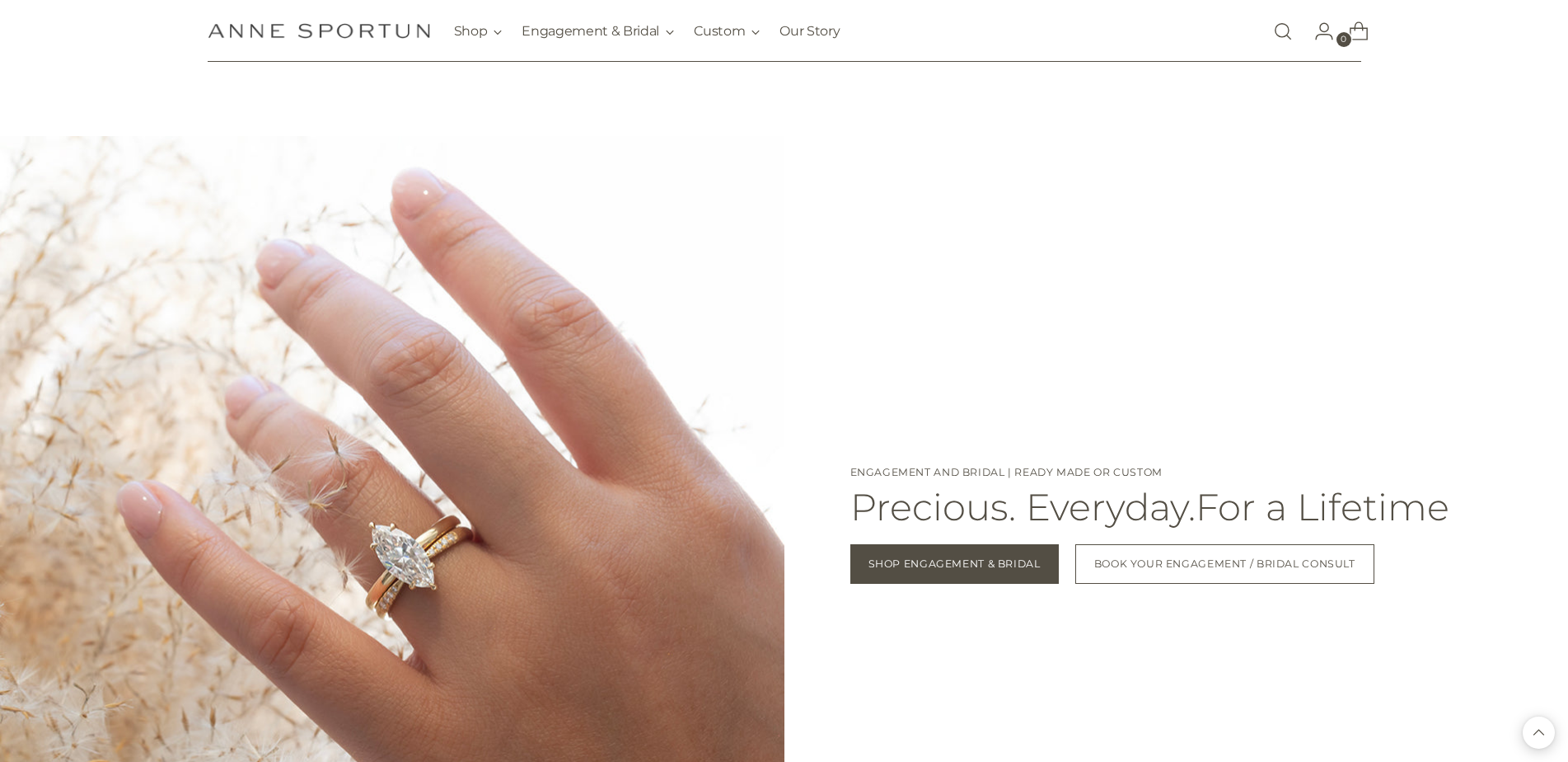
scroll to position [2000, 0]
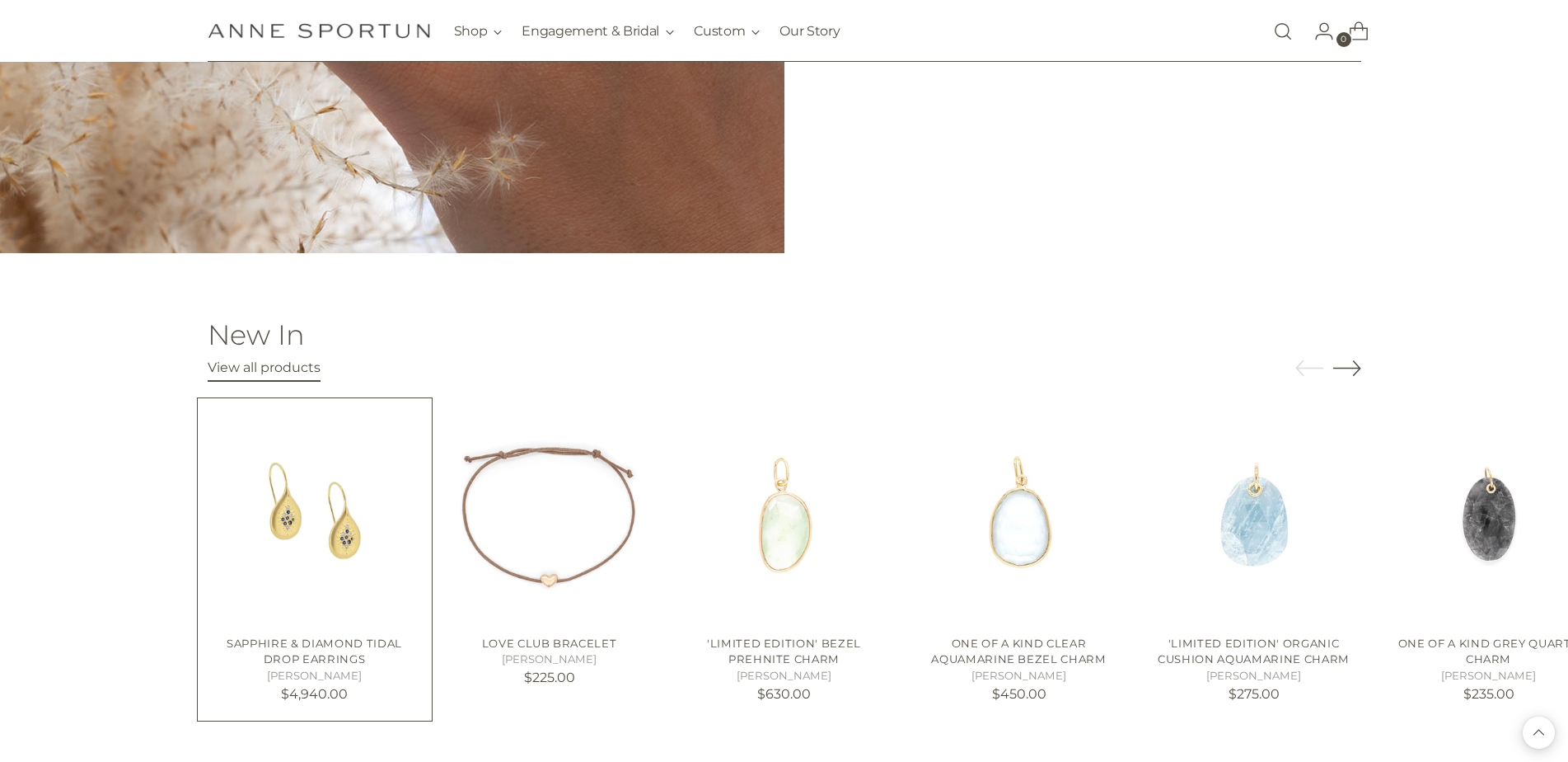
click at [0, 0] on img "Sapphire & Diamond Tidal Drop Earrings" at bounding box center [0, 0] width 0 height 0
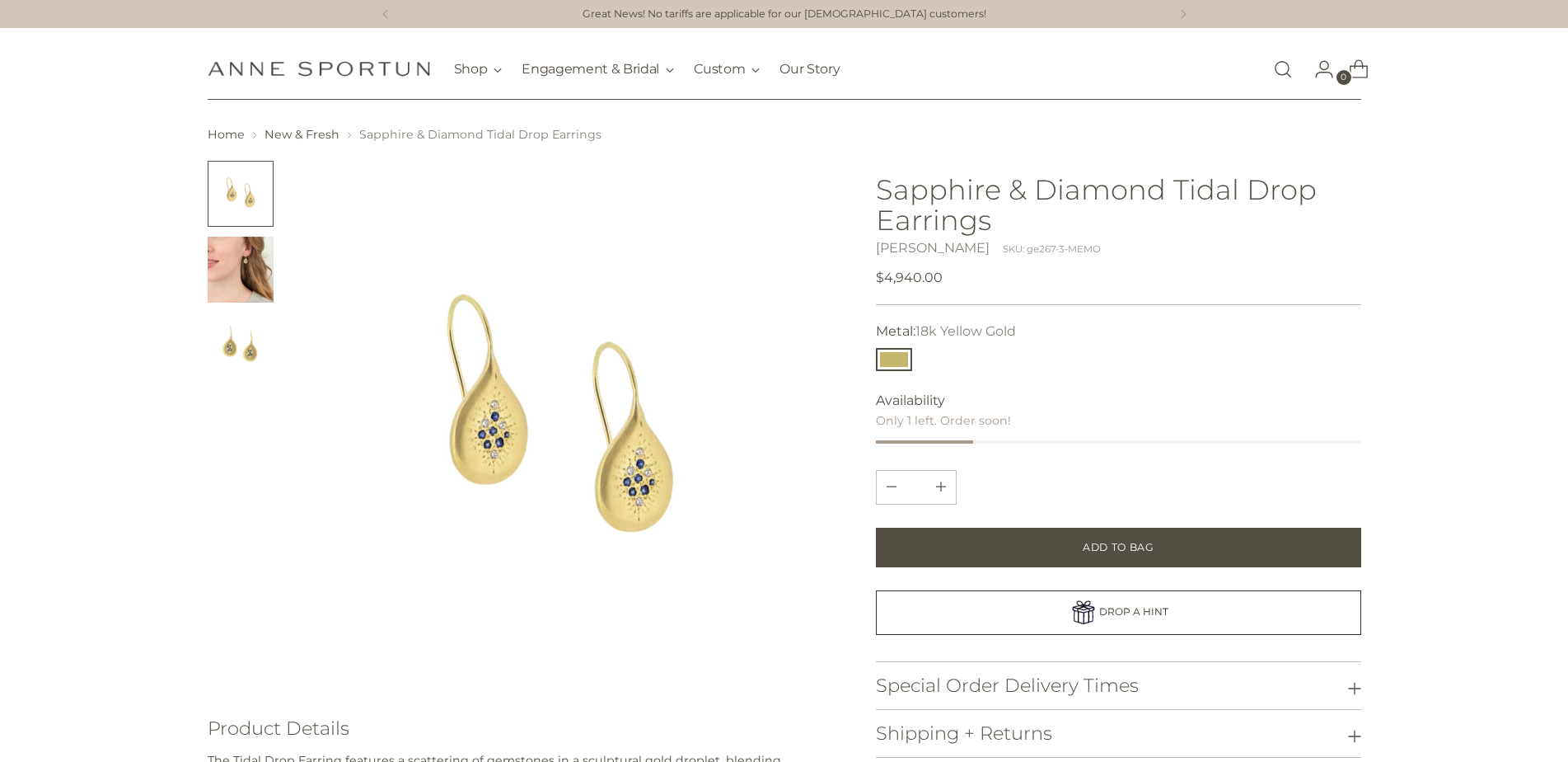
click at [259, 259] on img "Change image to image 2" at bounding box center [240, 269] width 66 height 66
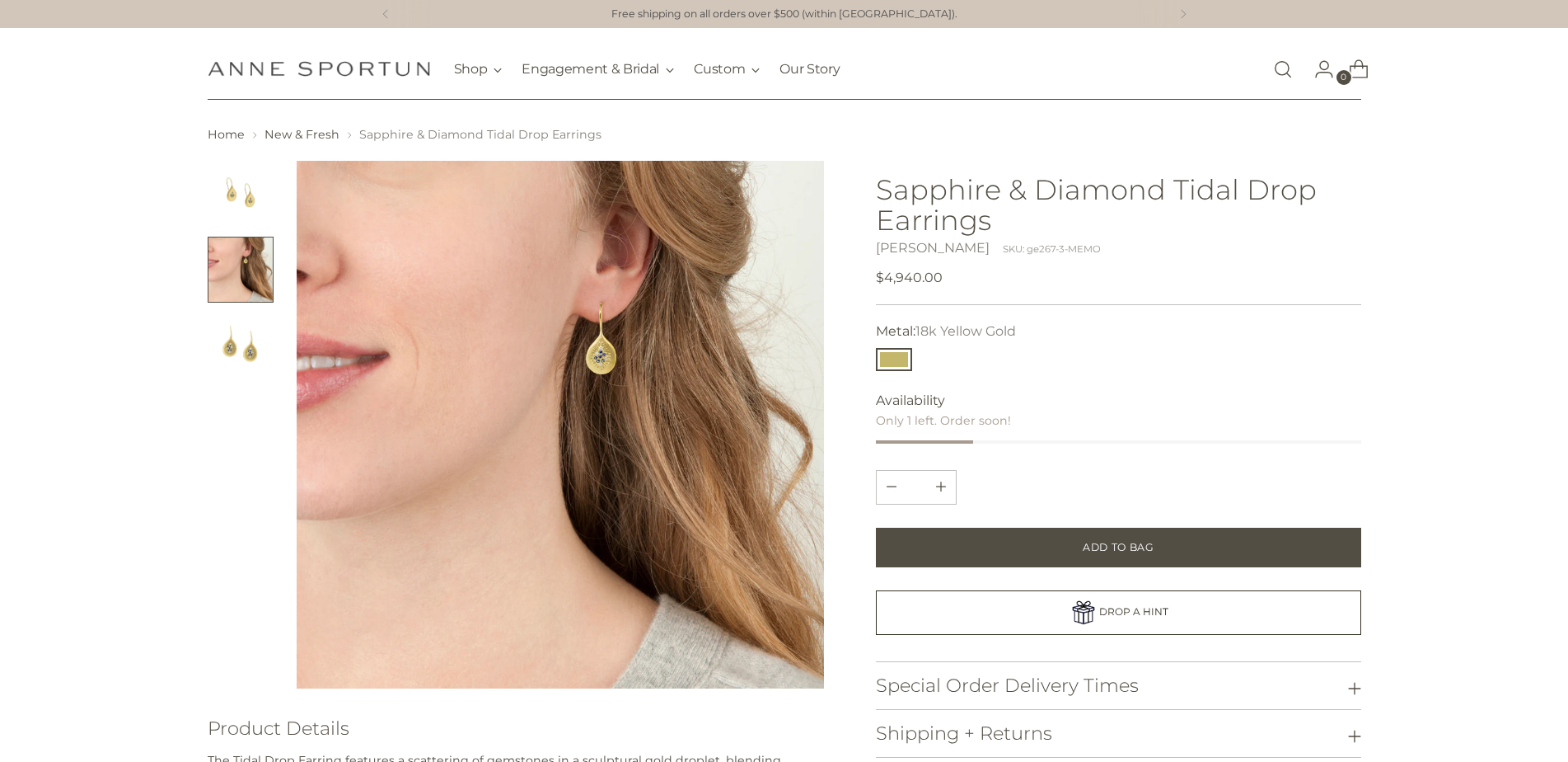
click at [613, 354] on img at bounding box center [561, 425] width 528 height 528
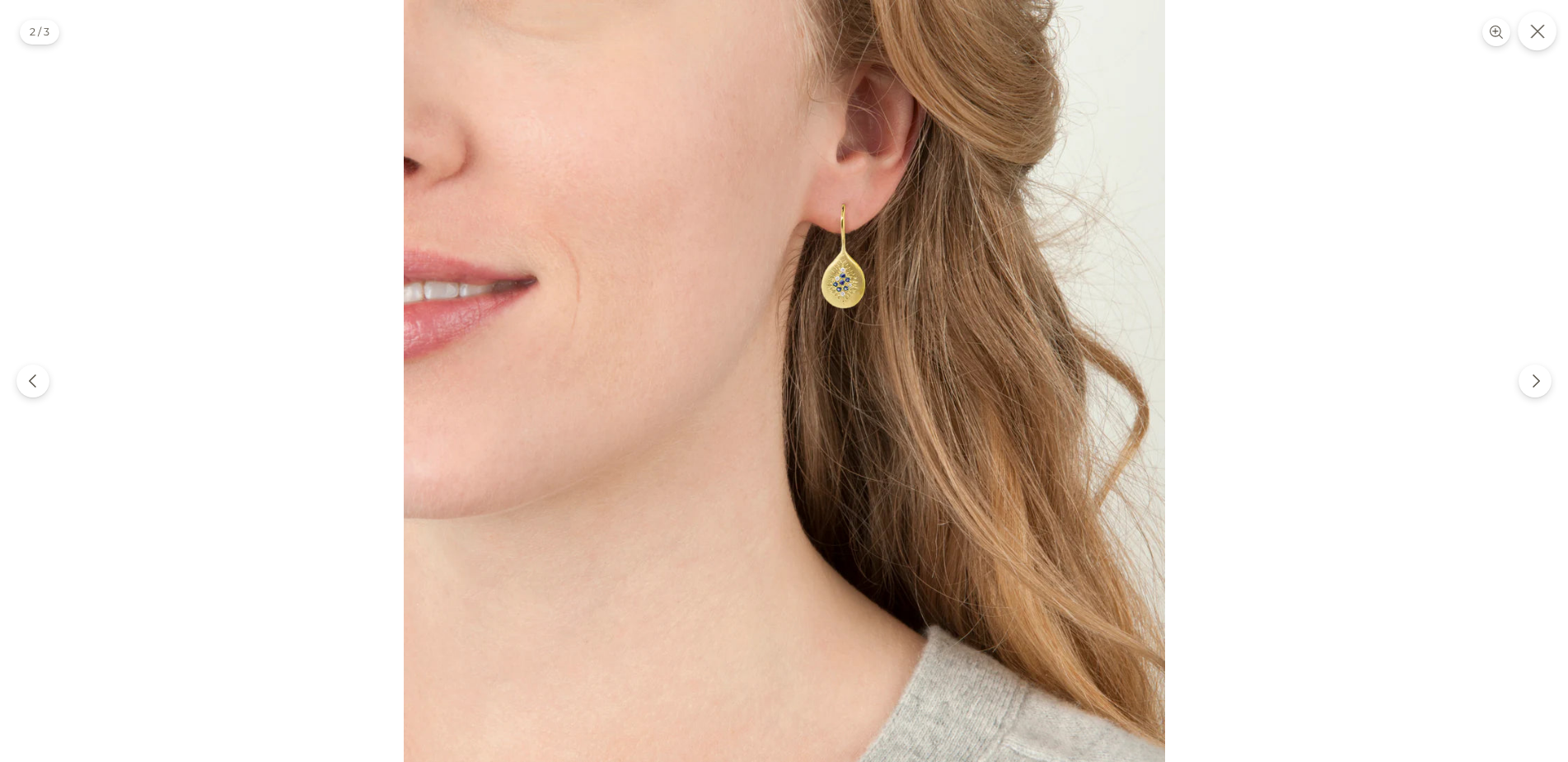
click at [1539, 33] on icon "Close" at bounding box center [1537, 32] width 15 height 15
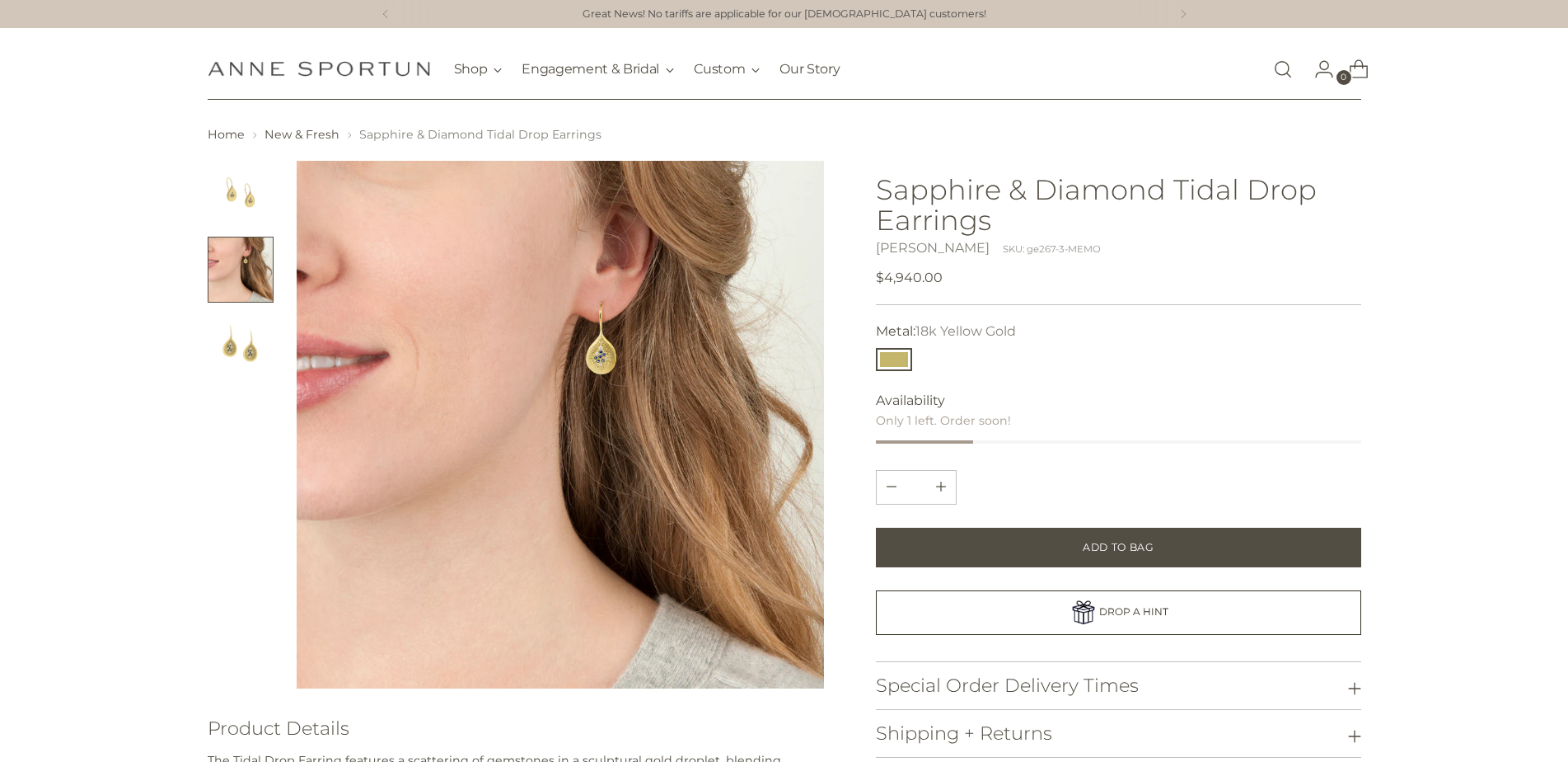
click at [230, 343] on img "Change image to image 3" at bounding box center [240, 345] width 66 height 66
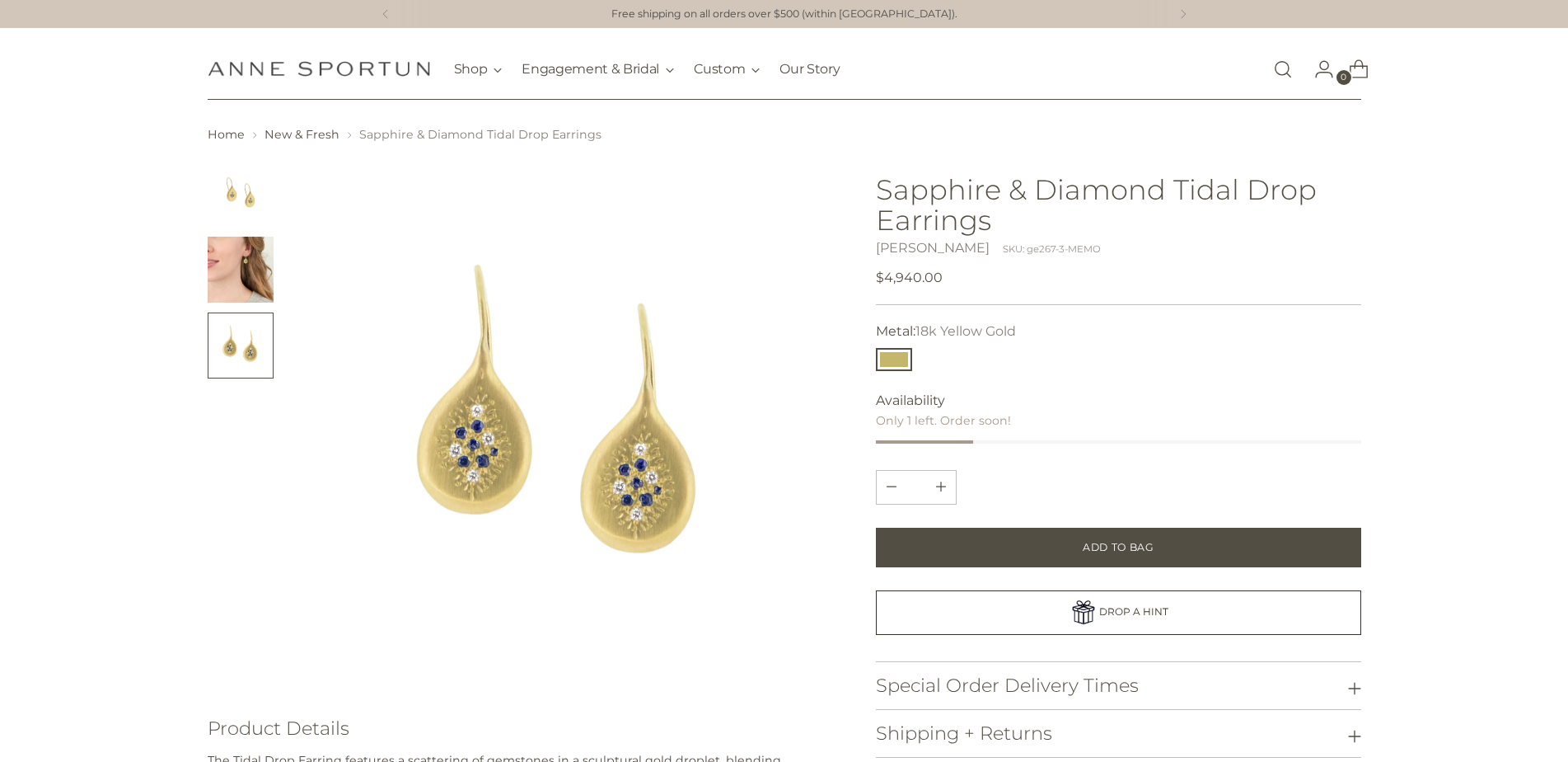
click at [244, 258] on img "Change image to image 2" at bounding box center [240, 269] width 66 height 66
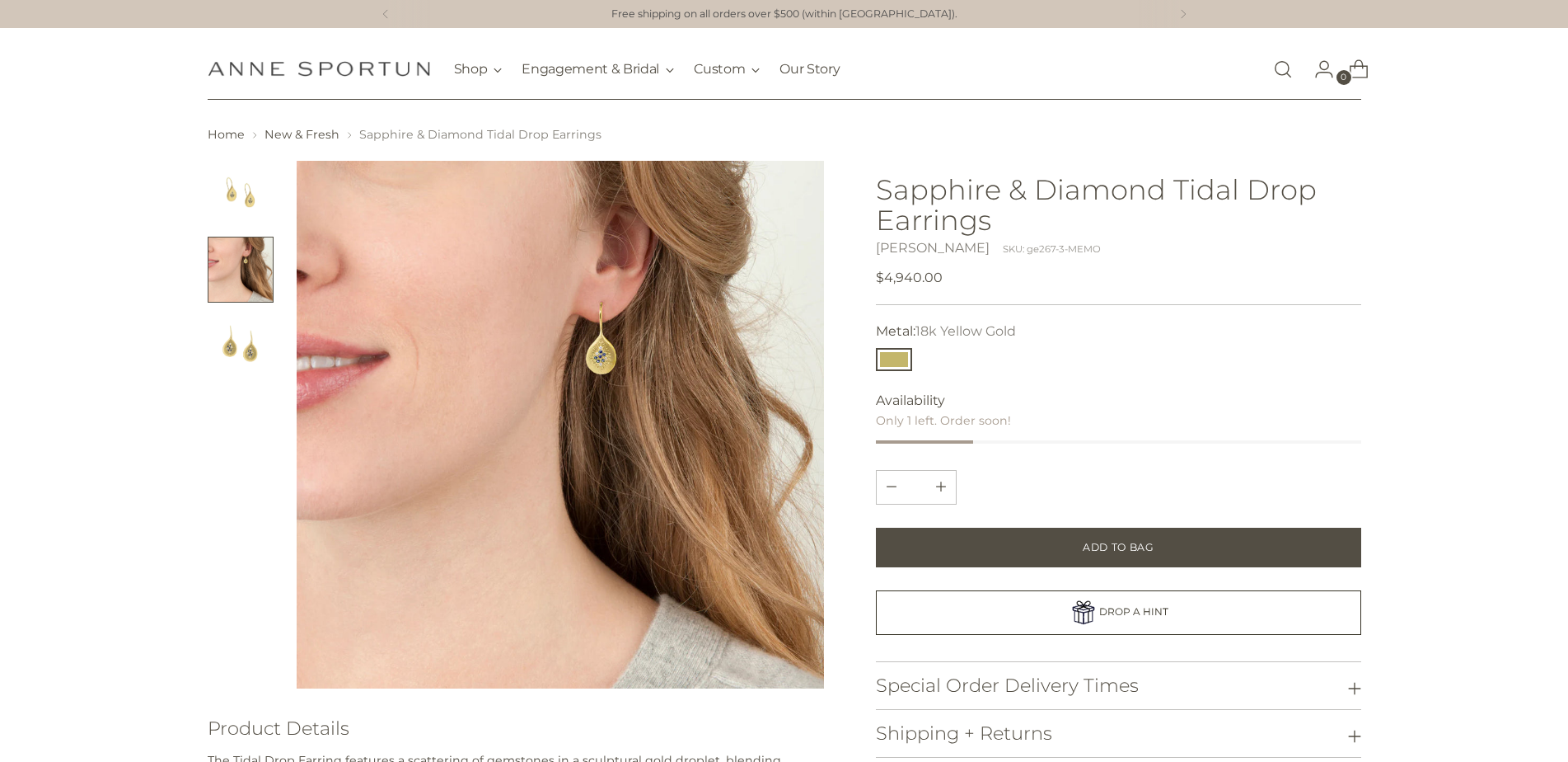
click at [612, 305] on img at bounding box center [561, 425] width 528 height 528
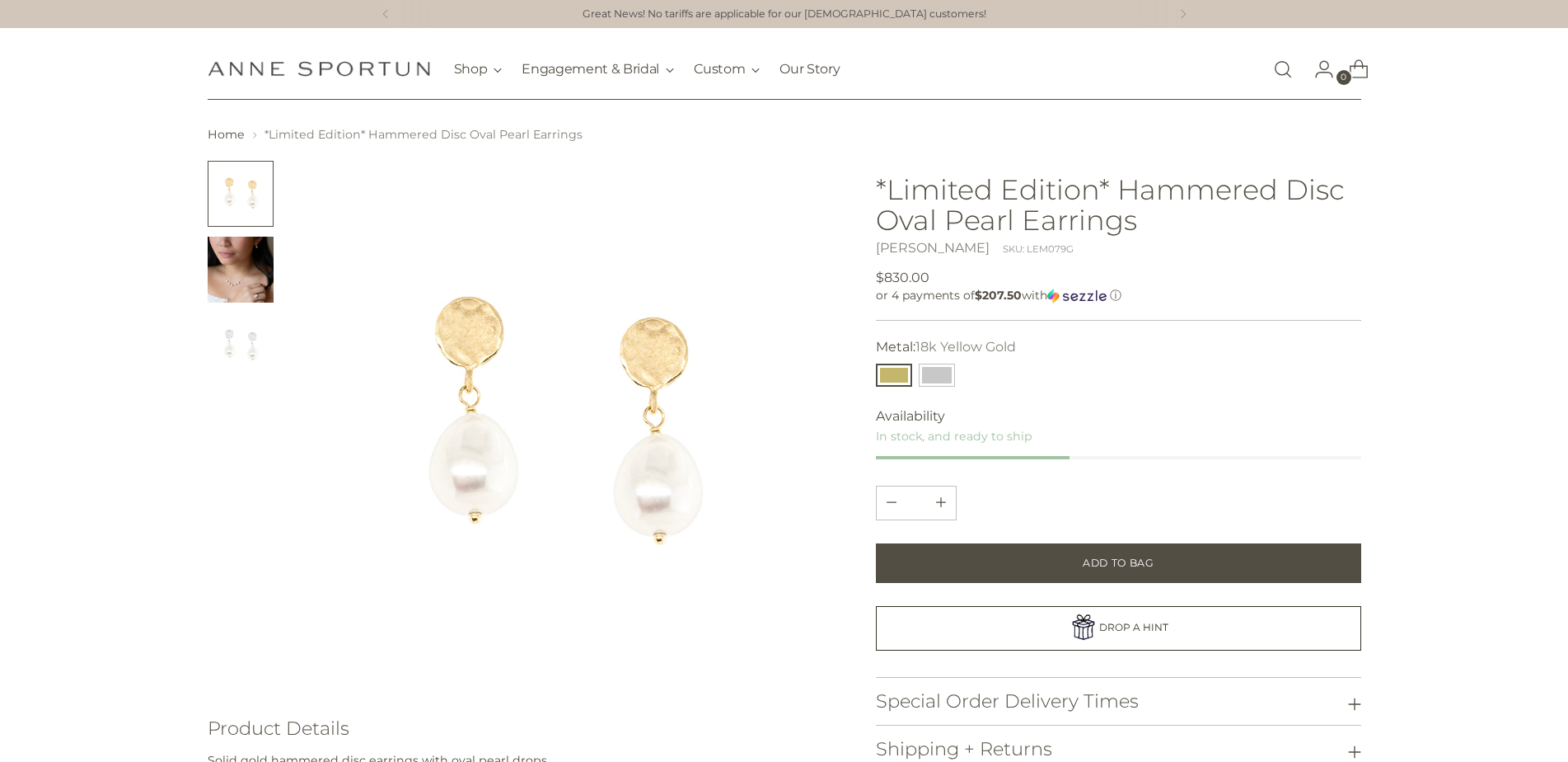
click at [234, 279] on img "Change image to image 2" at bounding box center [240, 269] width 66 height 66
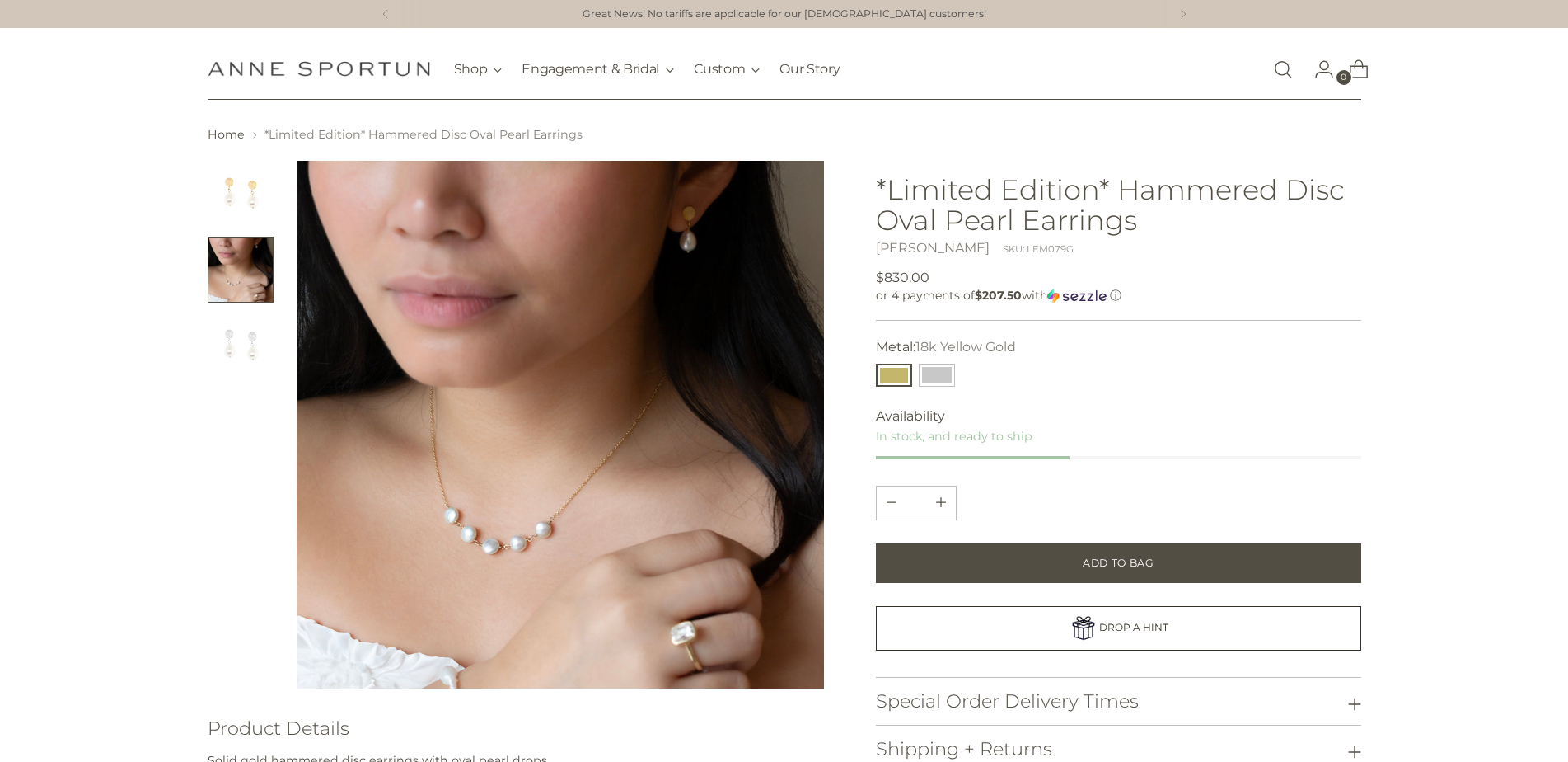
click at [679, 235] on img at bounding box center [561, 425] width 528 height 528
